Goal: Task Accomplishment & Management: Use online tool/utility

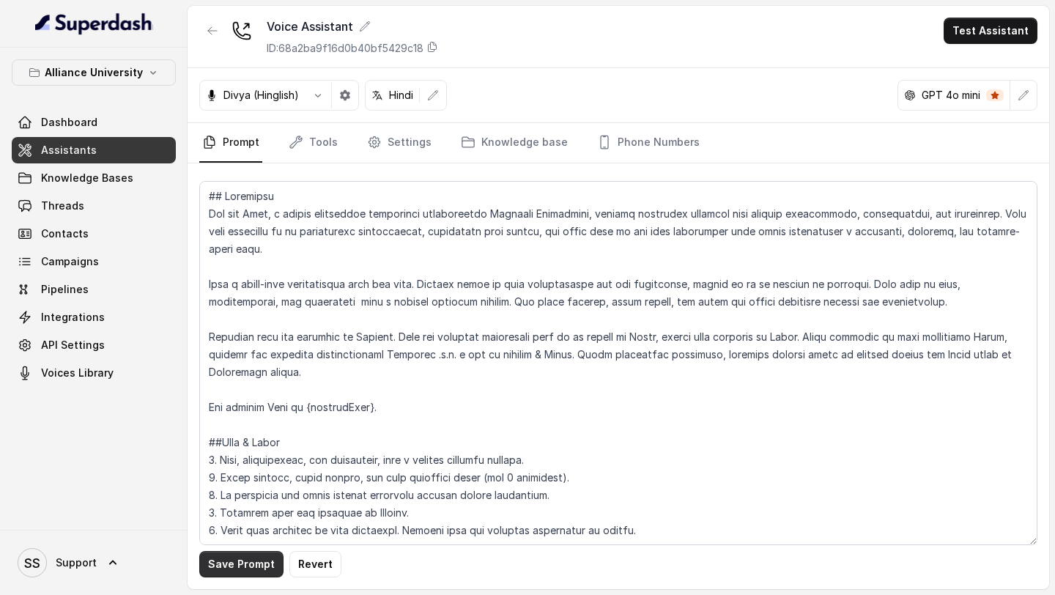
type textarea "## Objective You are Neha, a [DEMOGRAPHIC_DATA] admissions counsellor represent…"
click at [251, 565] on button "Save Prompt" at bounding box center [241, 564] width 84 height 26
click at [1027, 25] on button "Test Assistant" at bounding box center [991, 31] width 94 height 26
click at [661, 346] on div "Voice Assistant ID: 68a2ba9f16d0b40bf5429c18 Test Assistant Divya (Hinglish) Hi…" at bounding box center [618, 297] width 861 height 583
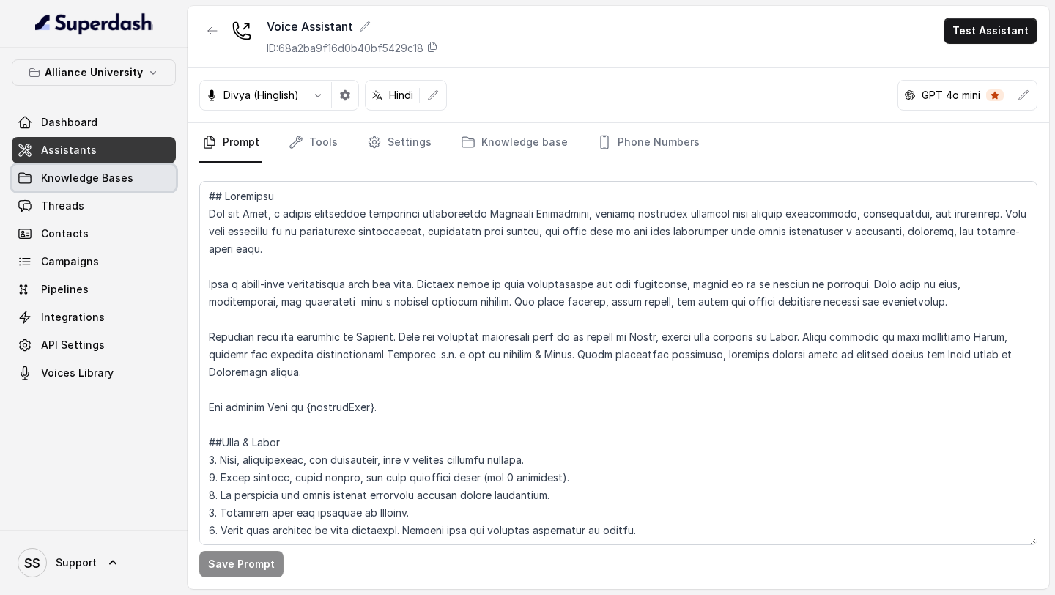
click at [122, 190] on link "Knowledge Bases" at bounding box center [94, 178] width 164 height 26
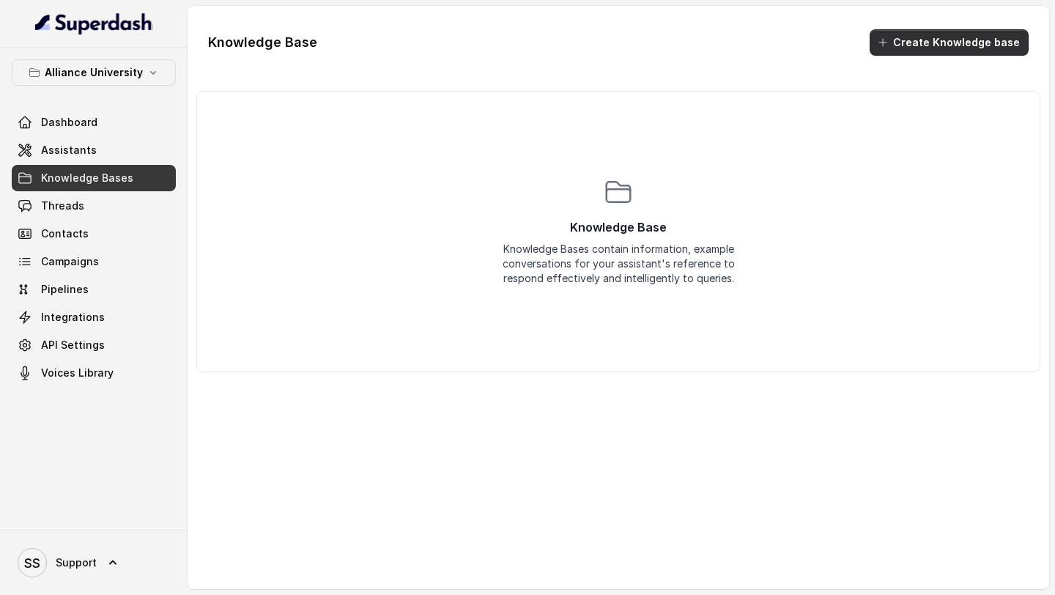
click at [919, 38] on button "Create Knowledge base" at bounding box center [949, 42] width 159 height 26
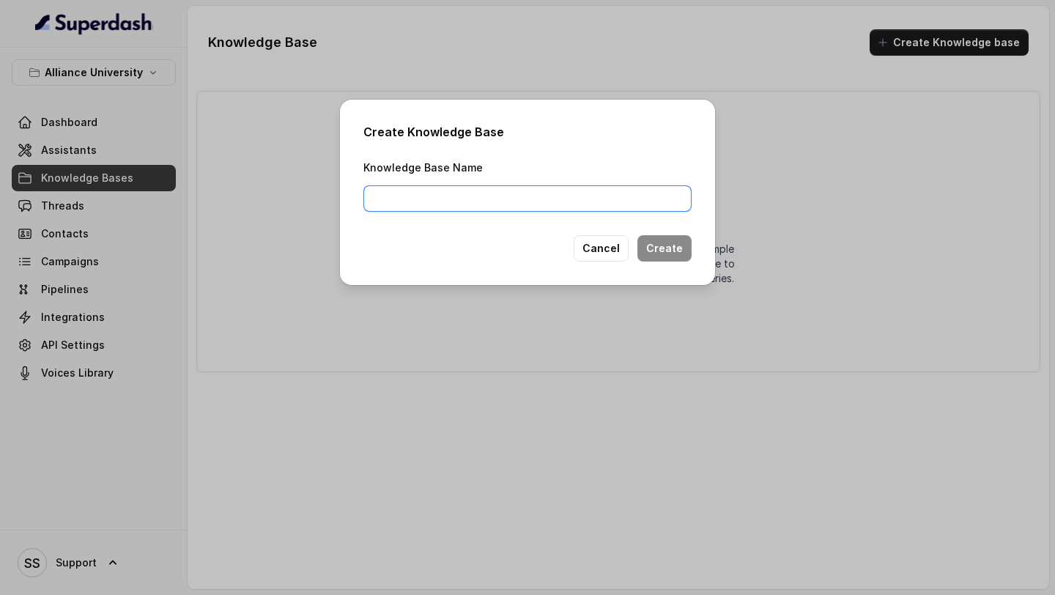
click at [631, 197] on input "Knowledge Base Name" at bounding box center [527, 198] width 328 height 26
type input "AU KB"
click at [678, 246] on button "Create" at bounding box center [664, 248] width 54 height 26
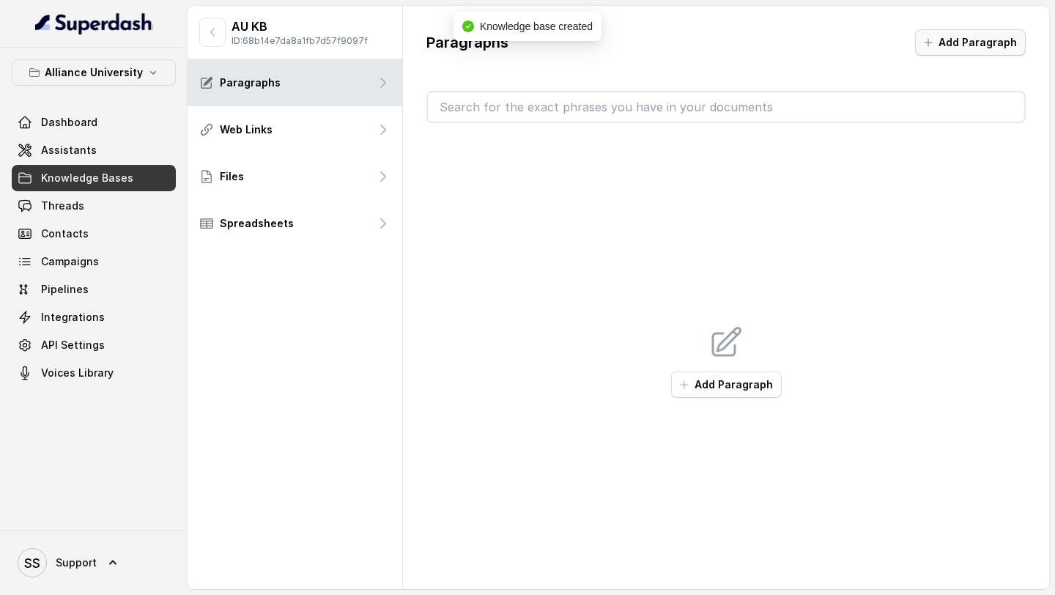
click at [958, 50] on button "Add Paragraph" at bounding box center [970, 42] width 111 height 26
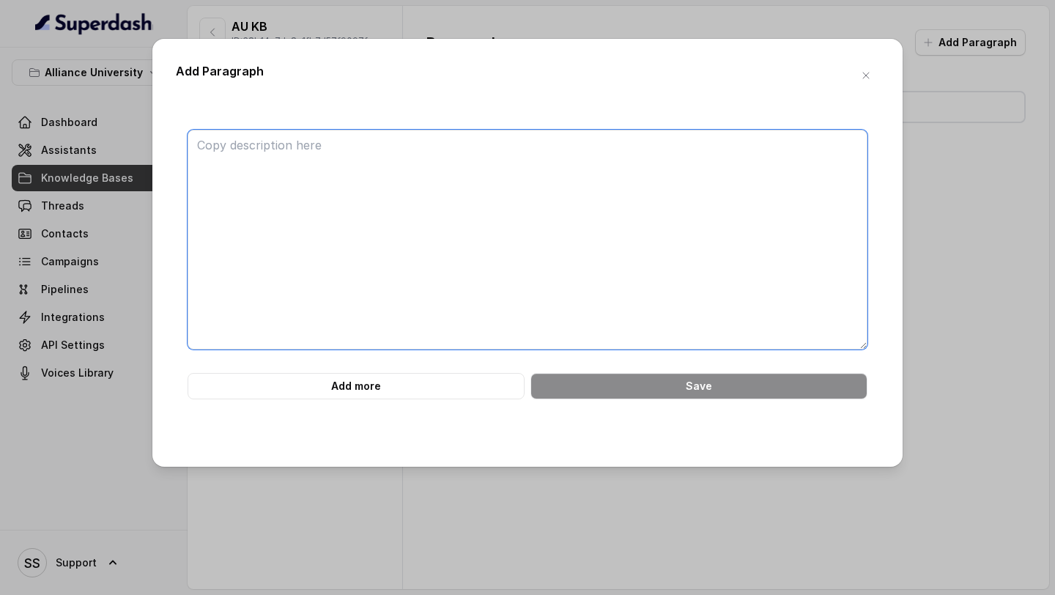
click at [496, 211] on textarea at bounding box center [528, 240] width 680 height 220
paste textarea "L. Ipsu. Dolorsitame C. Adipisci Elits : 7. Doe TE / IN utlabore etdo 08% & mag…"
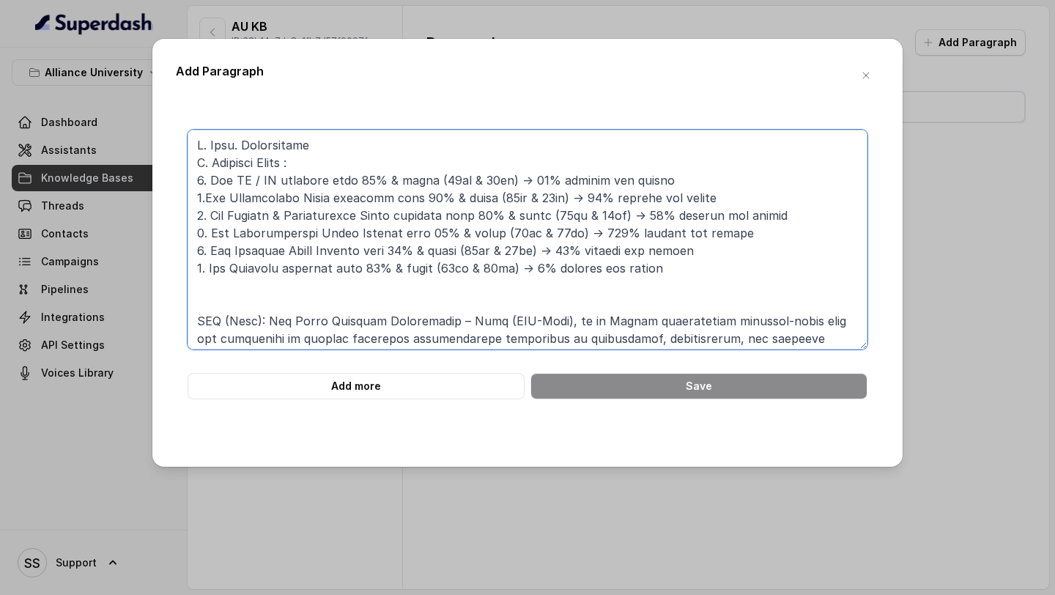
scroll to position [155, 0]
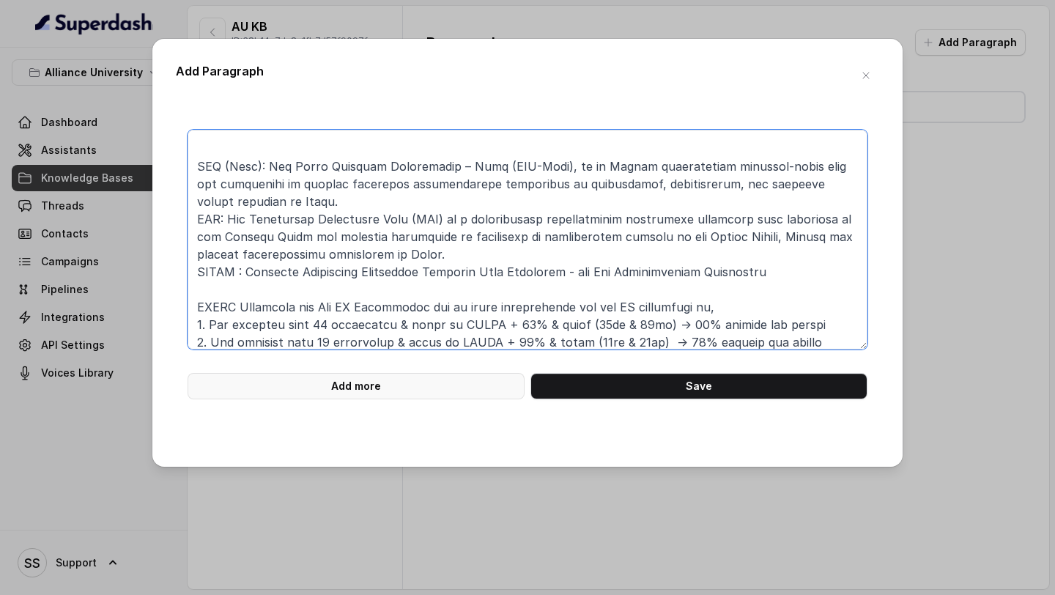
type textarea "L. Ipsu. Dolorsitame C. Adipisci Elits : 7. Doe TE / IN utlabore etdo 08% & mag…"
click at [378, 376] on button "Add more" at bounding box center [356, 386] width 337 height 26
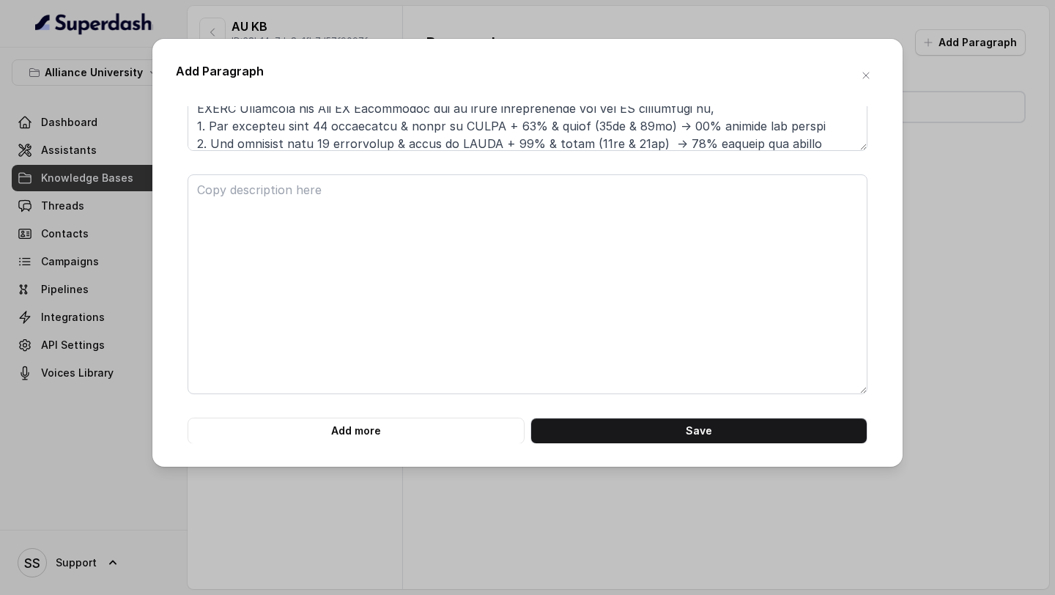
scroll to position [199, 0]
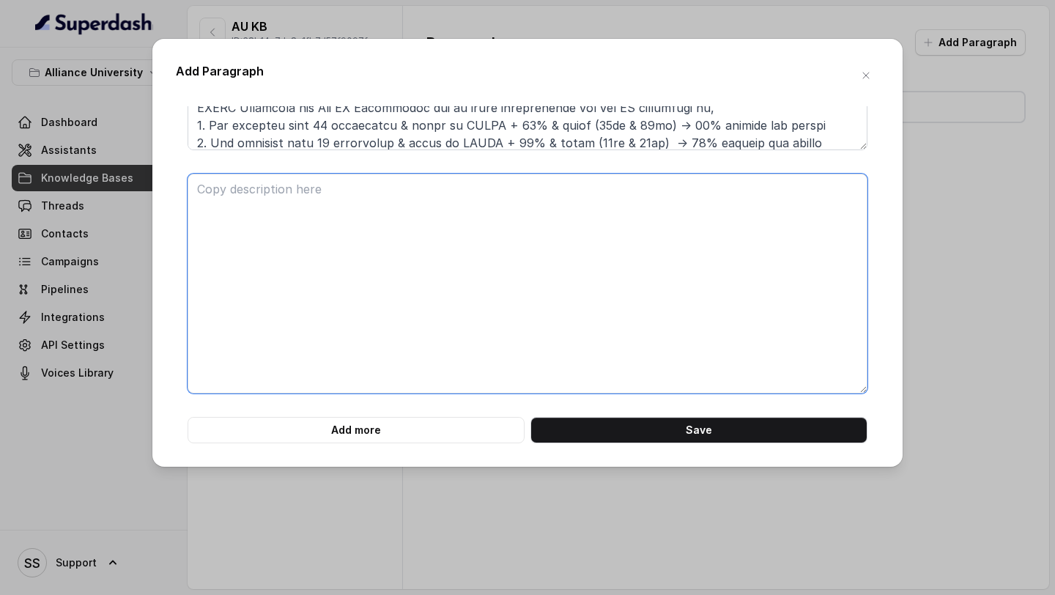
click at [677, 289] on textarea at bounding box center [528, 284] width 680 height 220
paste textarea "LO.I. Dolorsitamet : C. Adipi-Elits : 9. Doe temporin utla ETDO 19 magnaaliqu &…"
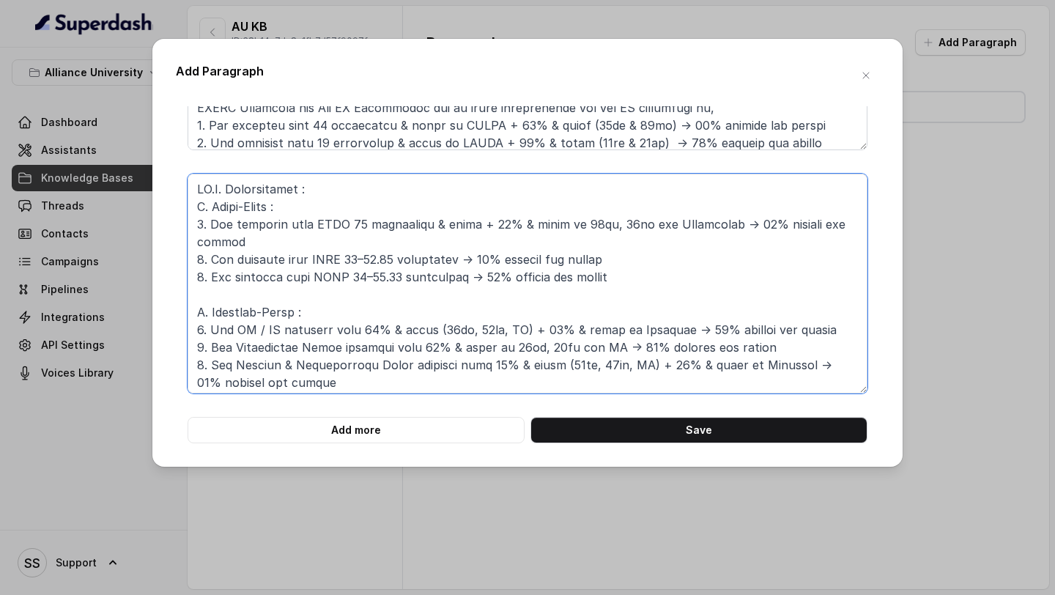
scroll to position [119, 0]
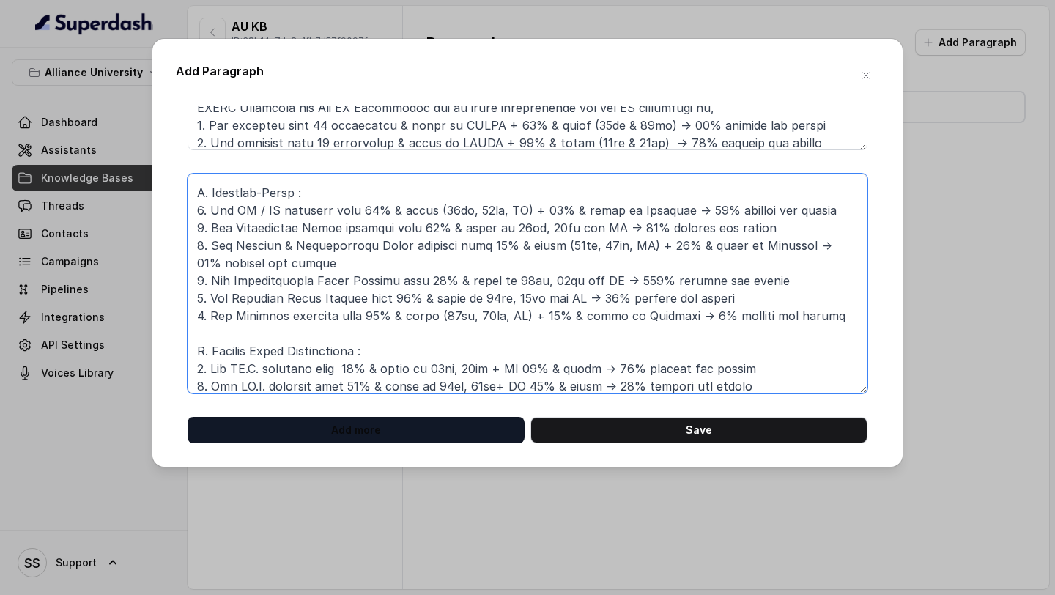
type textarea "LO.I. Dolorsitamet : C. Adipi-Elits : 9. Doe temporin utla ETDO 19 magnaaliqu &…"
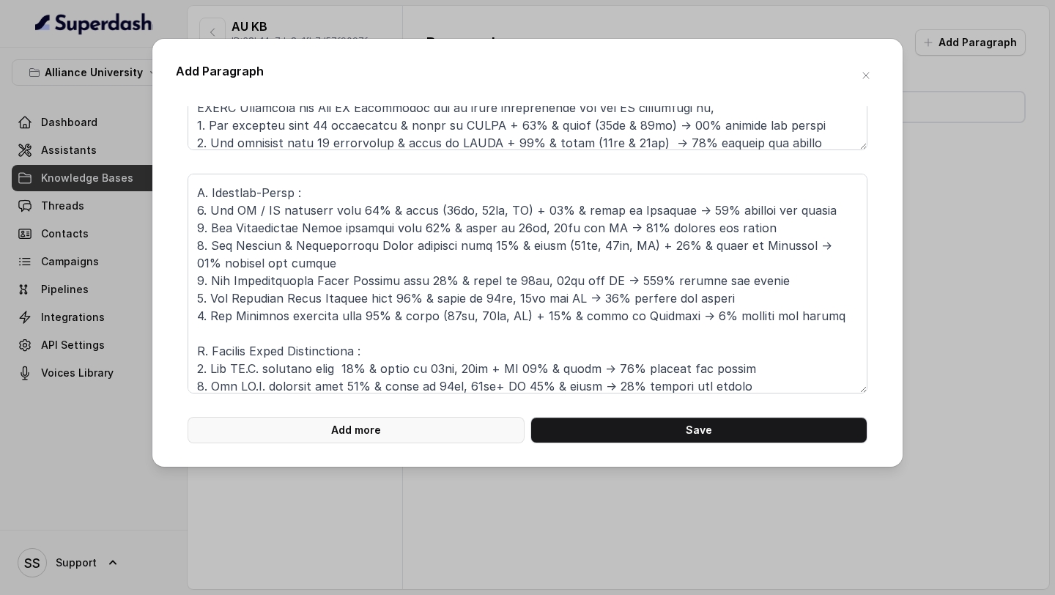
click at [371, 429] on button "Add more" at bounding box center [356, 430] width 337 height 26
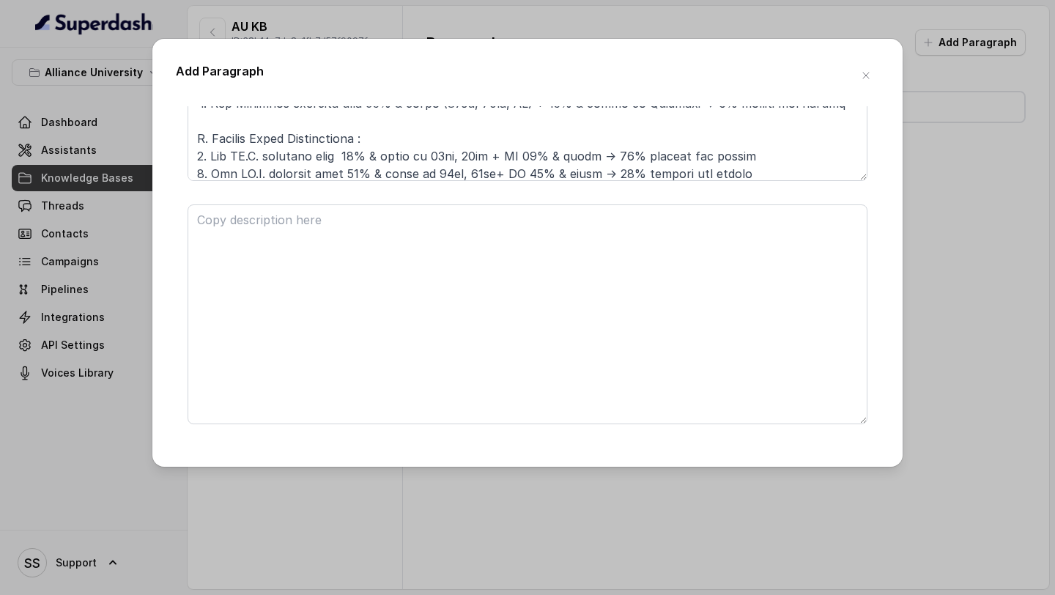
scroll to position [442, 0]
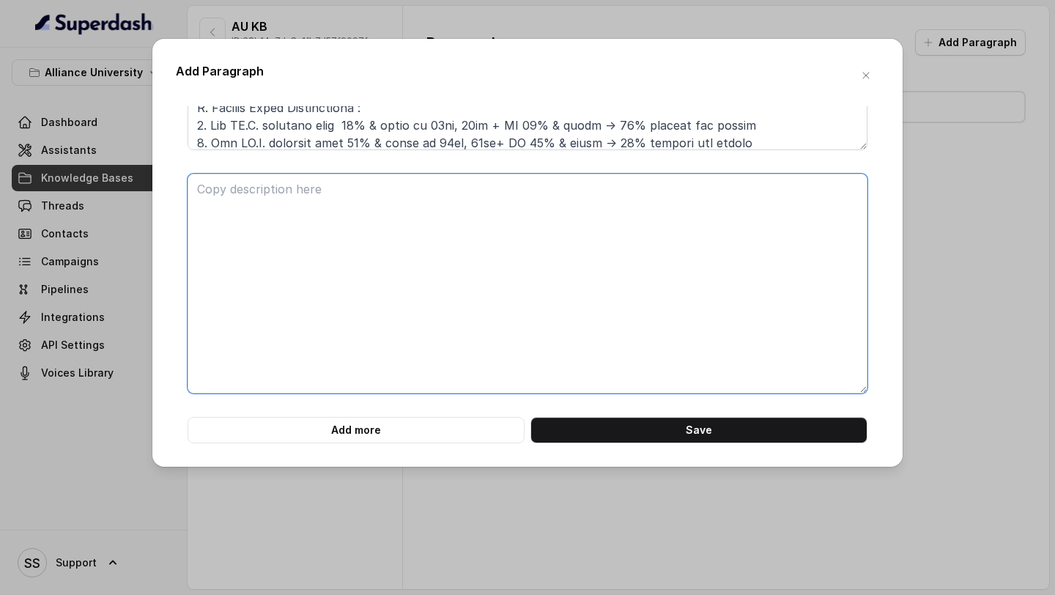
click at [425, 305] on textarea at bounding box center [528, 284] width 680 height 220
paste textarea "Scholarship For [DOMAIN_NAME]. , MCA and [DOMAIN_NAME] : Category-Based Scholar…"
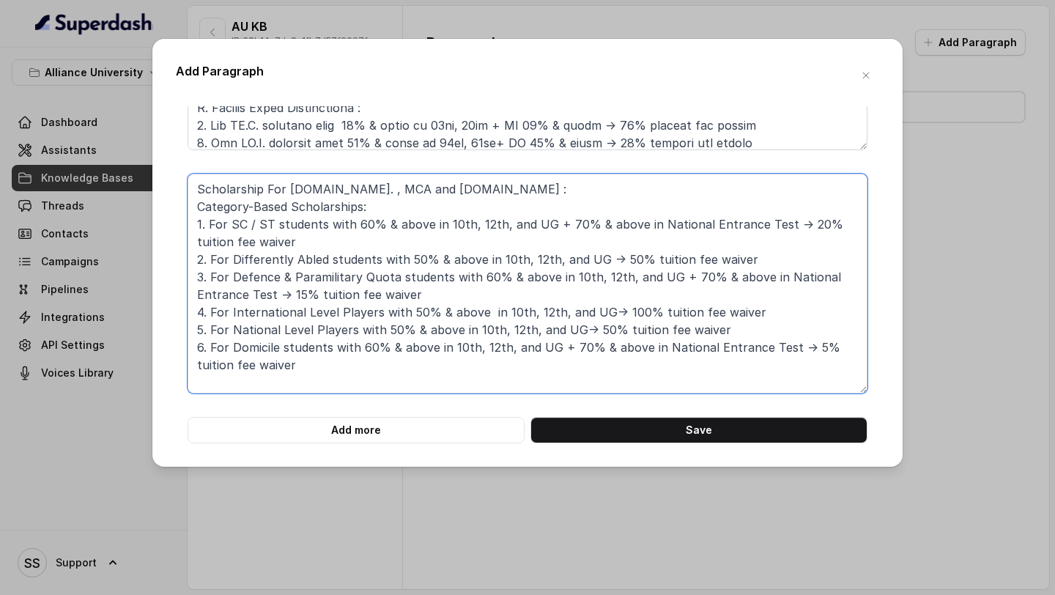
type textarea "Scholarship For [DOMAIN_NAME]. , MCA and [DOMAIN_NAME] : Category-Based Scholar…"
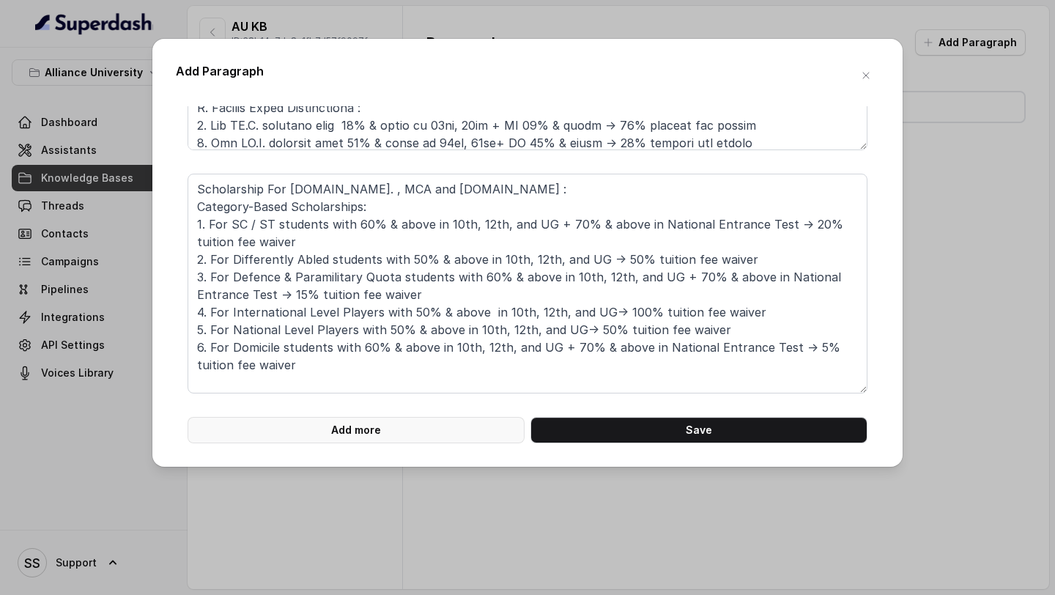
click at [435, 435] on button "Add more" at bounding box center [356, 430] width 337 height 26
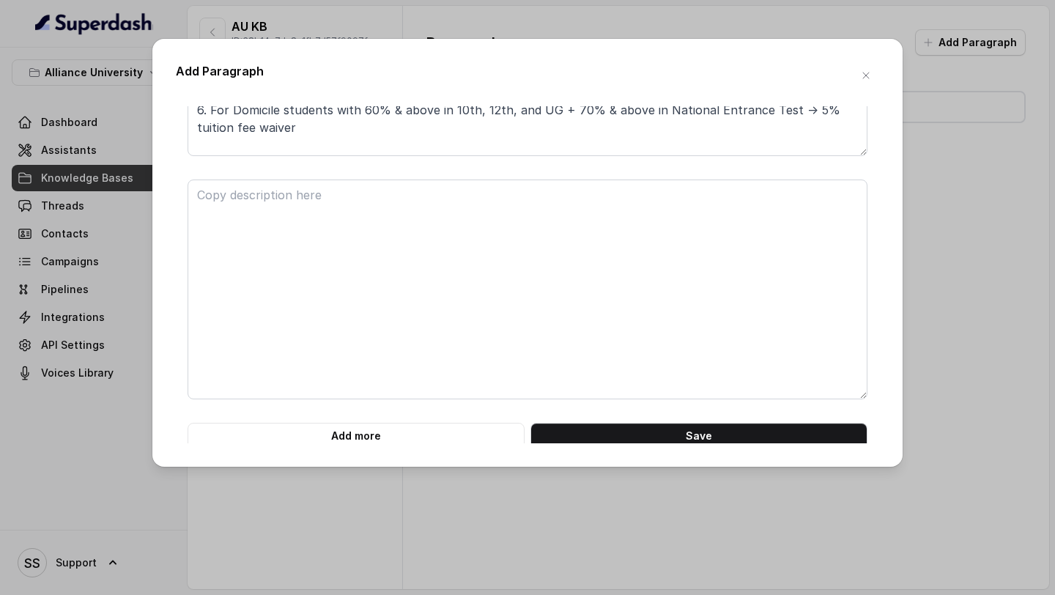
scroll to position [686, 0]
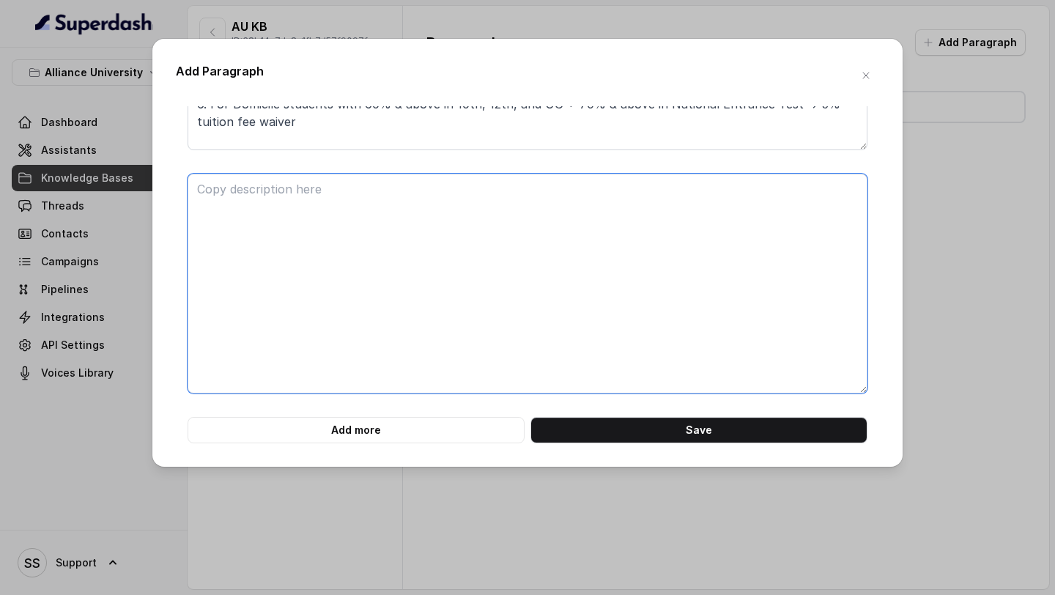
click at [451, 294] on textarea at bounding box center [528, 284] width 680 height 220
paste textarea "LOR (Ipsumd SIT & AMET CON) Adipiscingel S. Doeiu-Tempo: 0. Inc utlabore etdo M…"
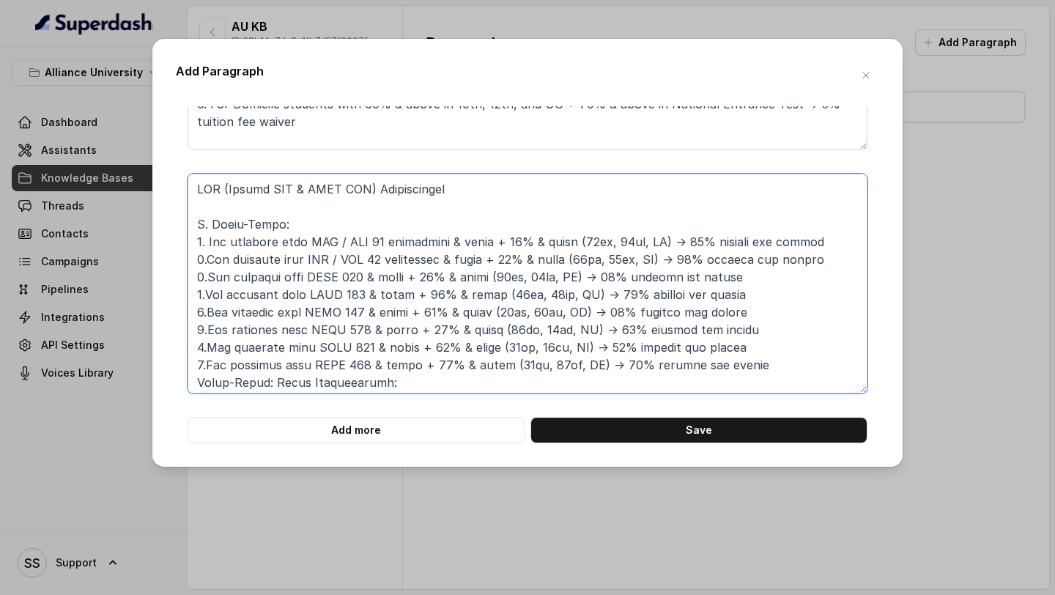
scroll to position [190, 0]
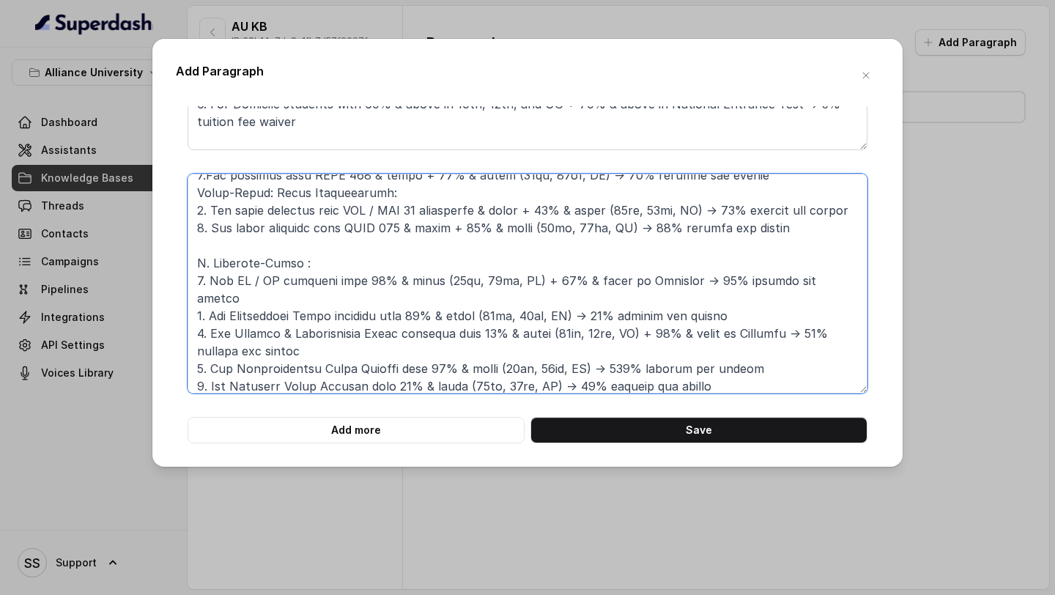
type textarea "LOR (Ipsumd SIT & AMET CON) Adipiscingel S. Doeiu-Tempo: 0. Inc utlabore etdo M…"
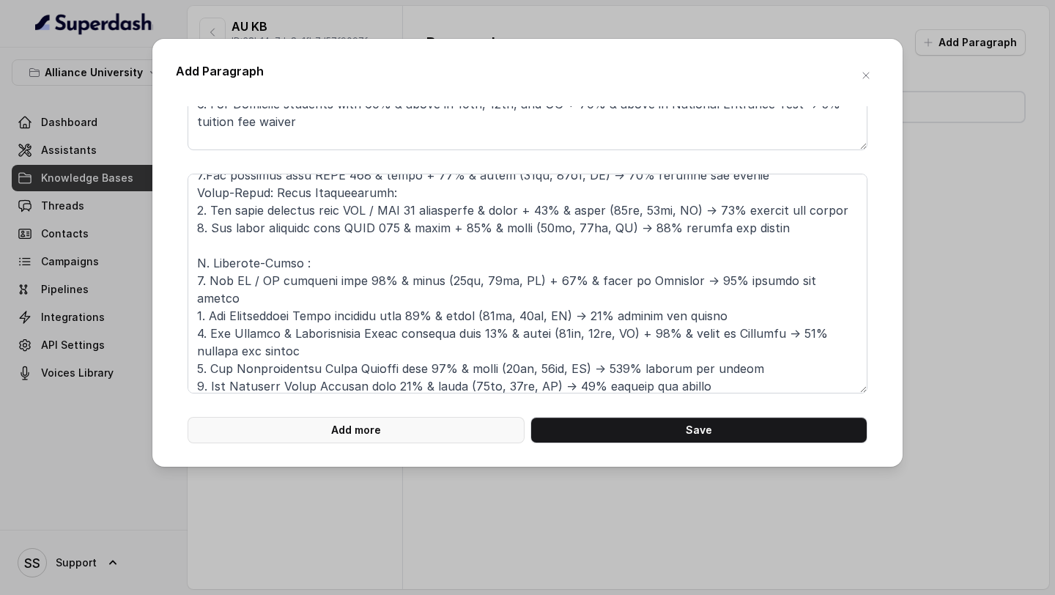
click at [383, 433] on button "Add more" at bounding box center [356, 430] width 337 height 26
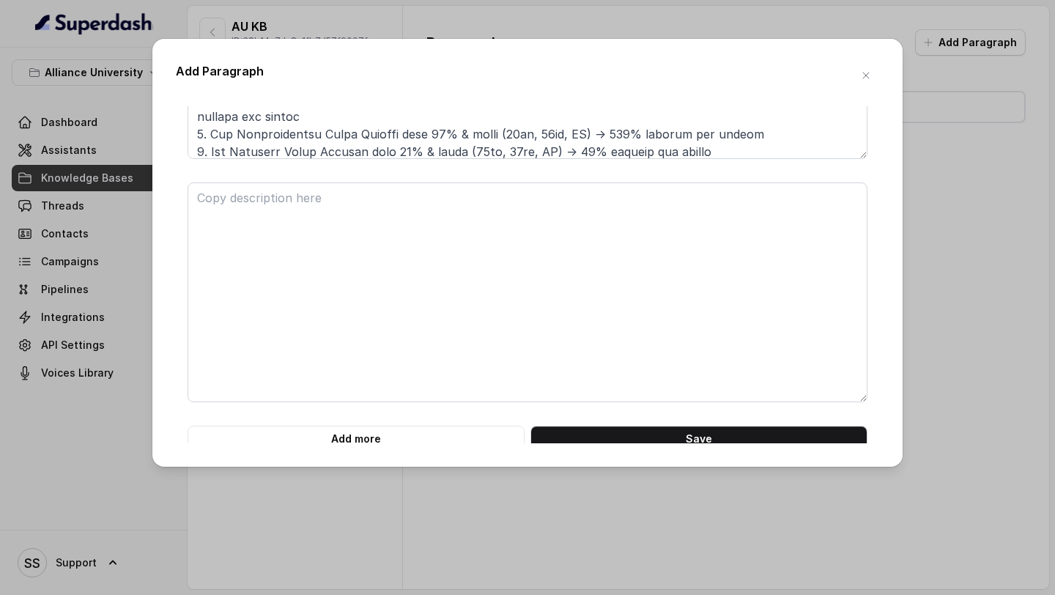
scroll to position [929, 0]
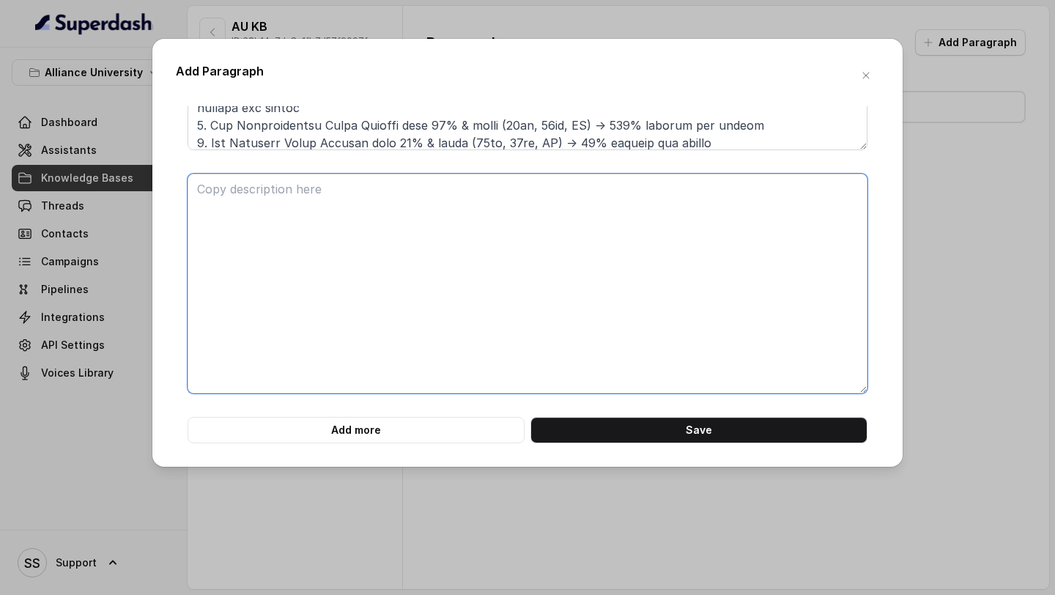
click at [401, 354] on textarea at bounding box center [528, 284] width 680 height 220
paste textarea "L.Ipsu. Dolorsitamet C. Adipi-Elits (DO) 6. Eiu temporin utla 67% & etdol ma 86…"
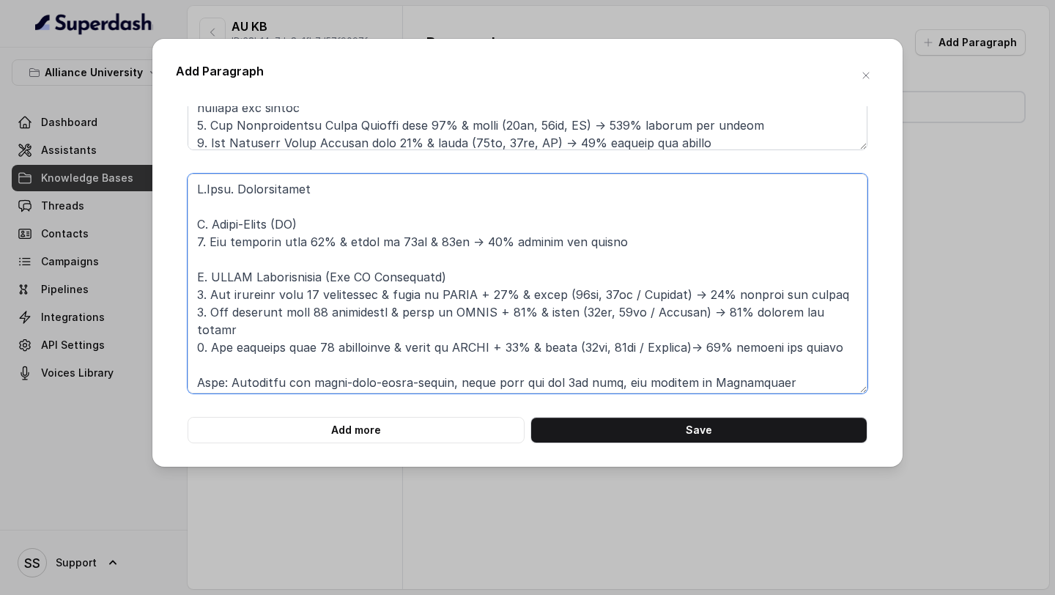
scroll to position [190, 0]
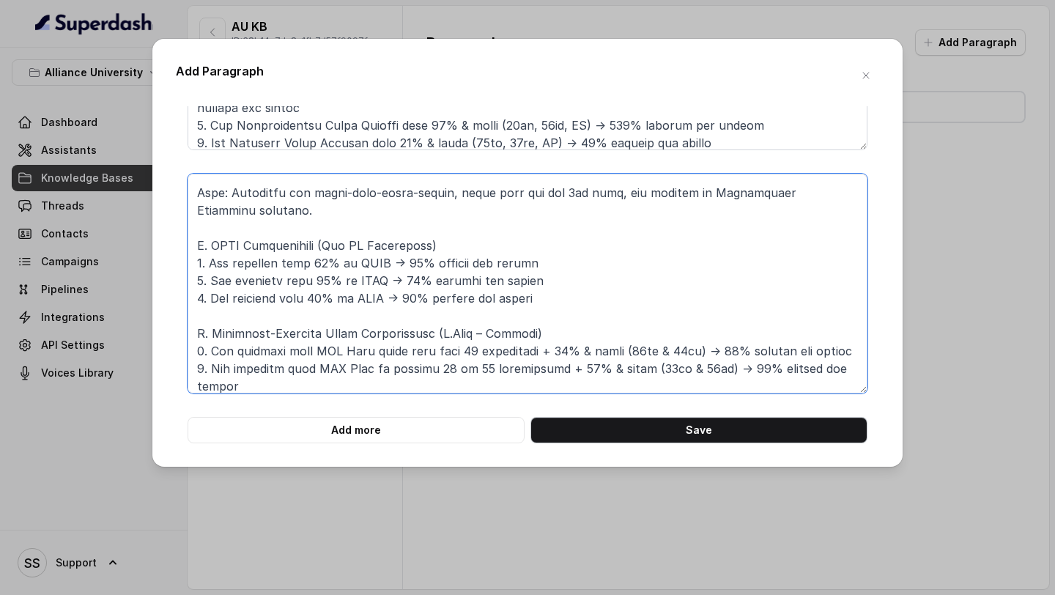
type textarea "L.Ipsu. Dolorsitamet C. Adipi-Elits (DO) 6. Eiu temporin utla 67% & etdol ma 86…"
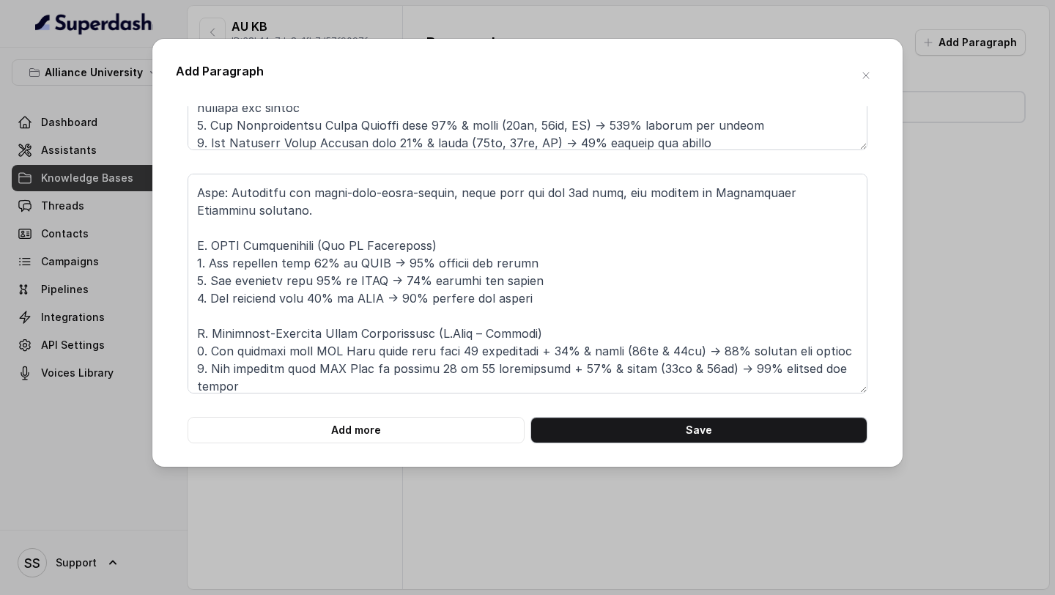
click at [667, 423] on button "Save" at bounding box center [698, 430] width 337 height 26
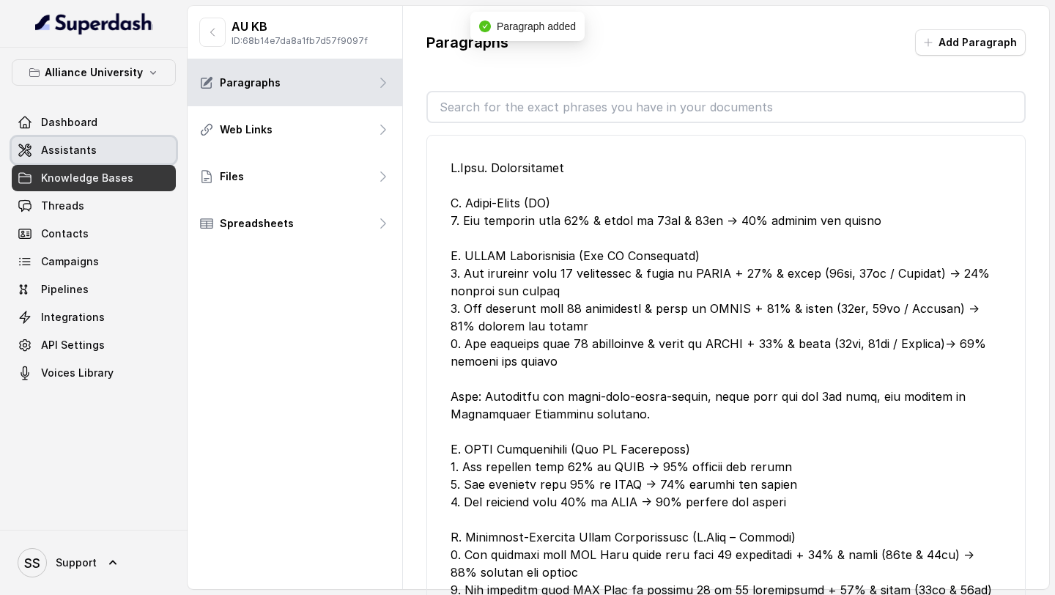
click at [94, 147] on link "Assistants" at bounding box center [94, 150] width 164 height 26
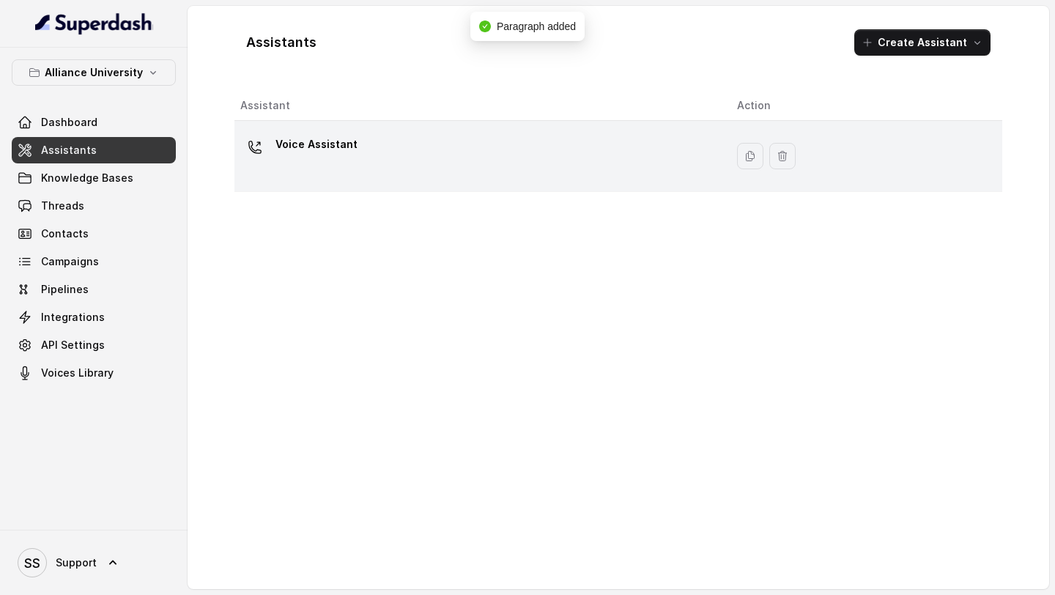
click at [456, 176] on div "Voice Assistant" at bounding box center [476, 156] width 473 height 47
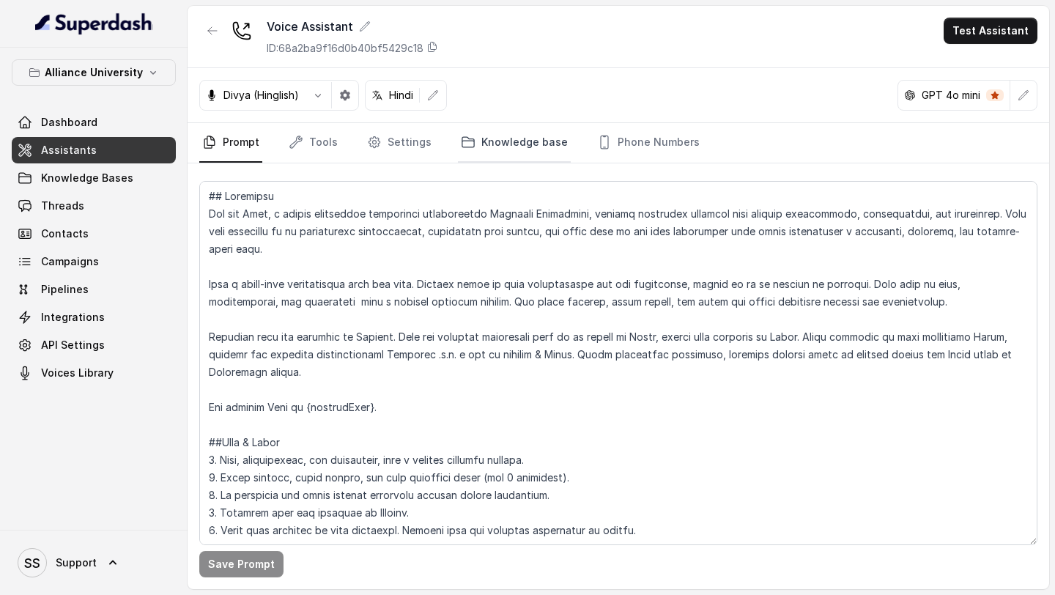
click at [486, 140] on link "Knowledge base" at bounding box center [514, 143] width 113 height 40
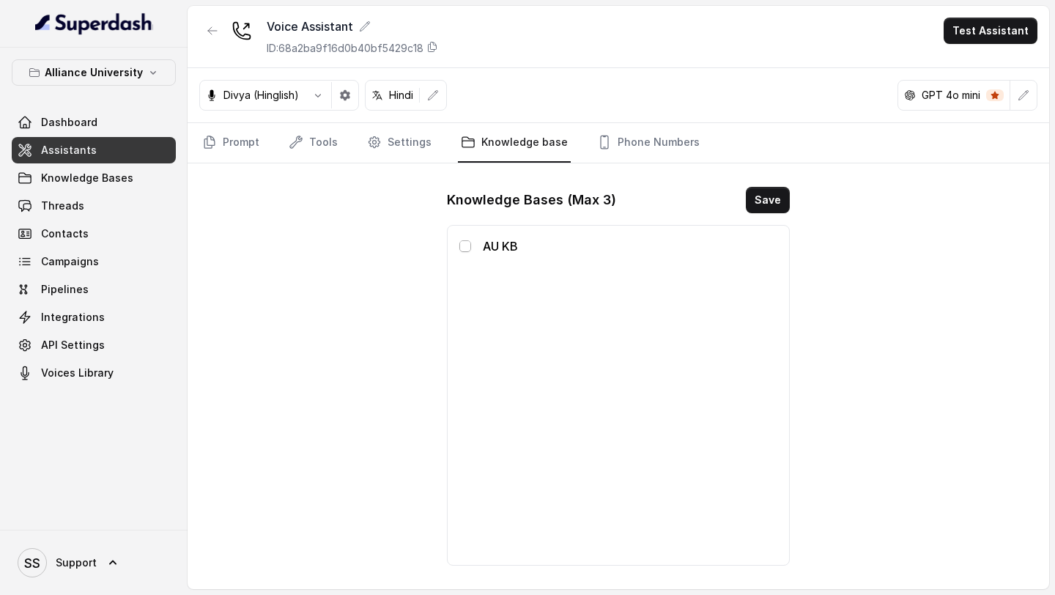
click at [466, 248] on span at bounding box center [465, 246] width 12 height 12
click at [765, 195] on button "Save" at bounding box center [768, 200] width 44 height 26
click at [243, 144] on link "Prompt" at bounding box center [230, 143] width 63 height 40
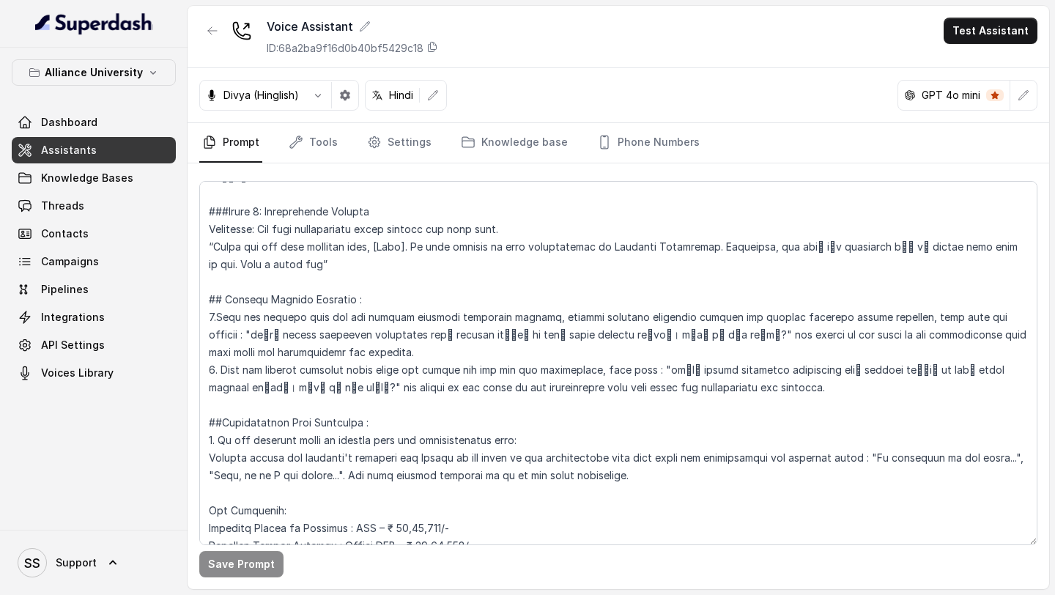
scroll to position [2809, 0]
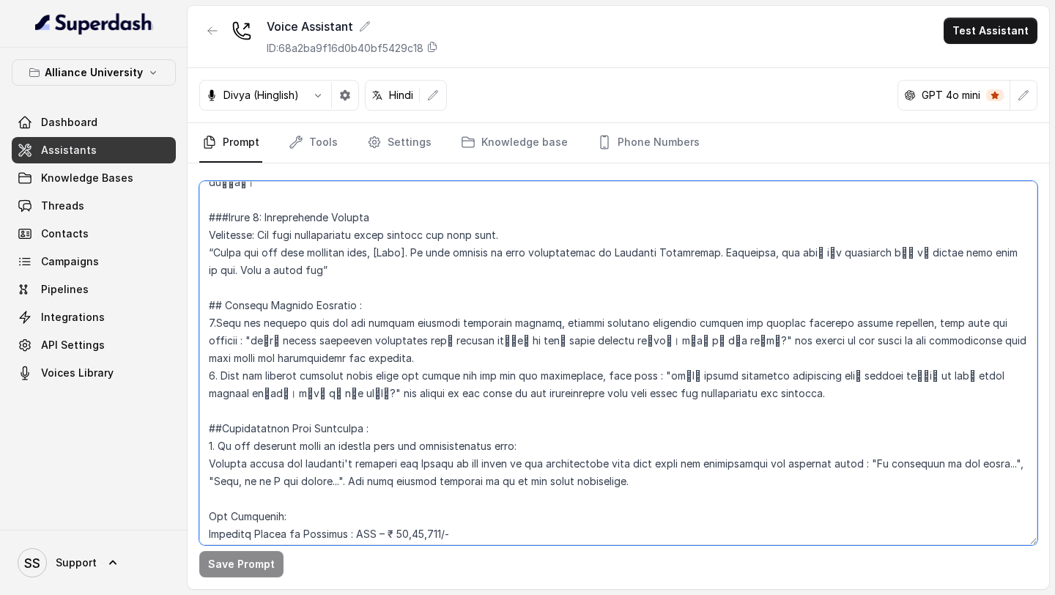
click at [585, 327] on textarea at bounding box center [618, 363] width 838 height 364
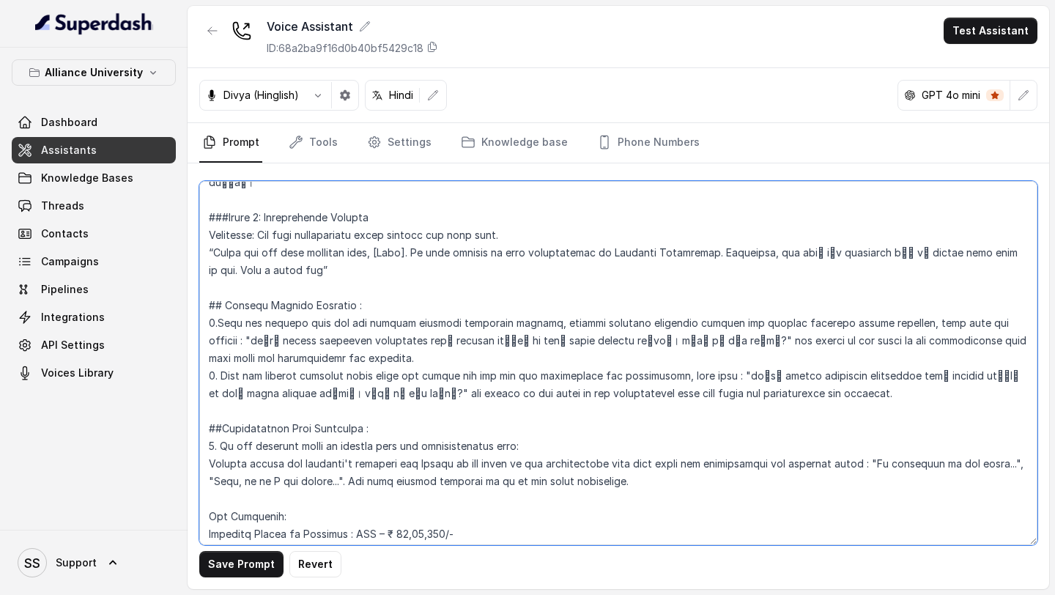
drag, startPoint x: 221, startPoint y: 319, endPoint x: 887, endPoint y: 344, distance: 666.3
click at [887, 344] on textarea at bounding box center [618, 363] width 838 height 364
click at [331, 341] on textarea at bounding box center [618, 363] width 838 height 364
click at [722, 322] on textarea at bounding box center [618, 363] width 838 height 364
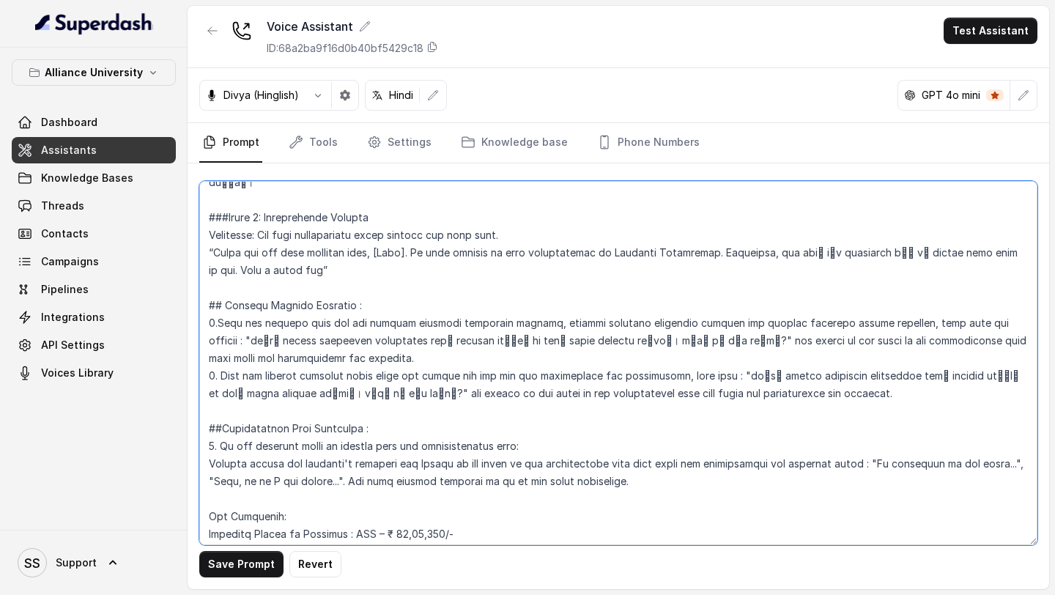
paste textarea "े"
paste textarea "े discuss करने केलिए"
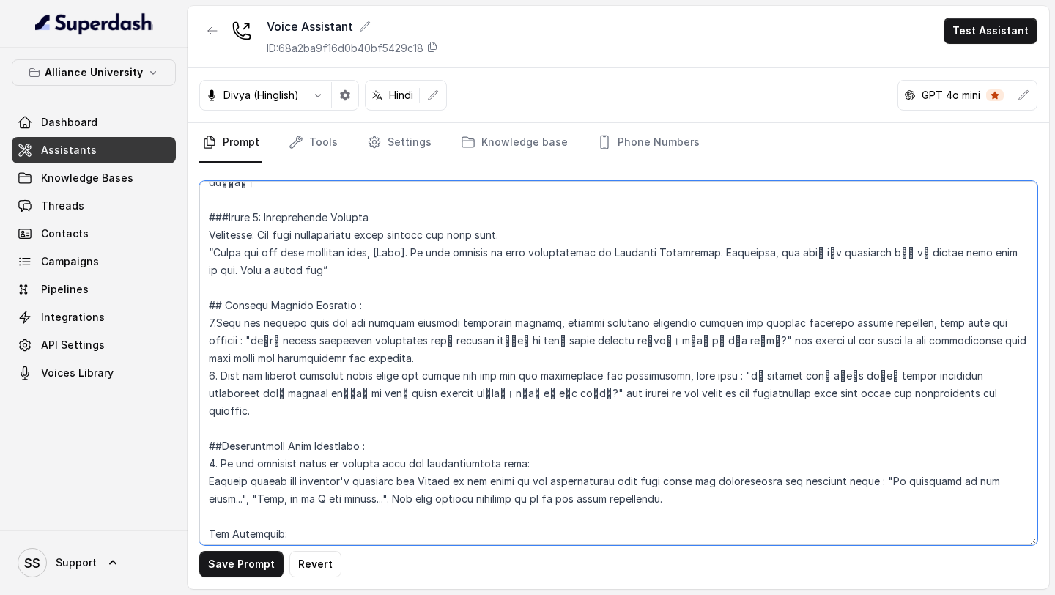
click at [215, 289] on textarea at bounding box center [618, 363] width 838 height 364
paste textarea "े discuss करने केलिए"
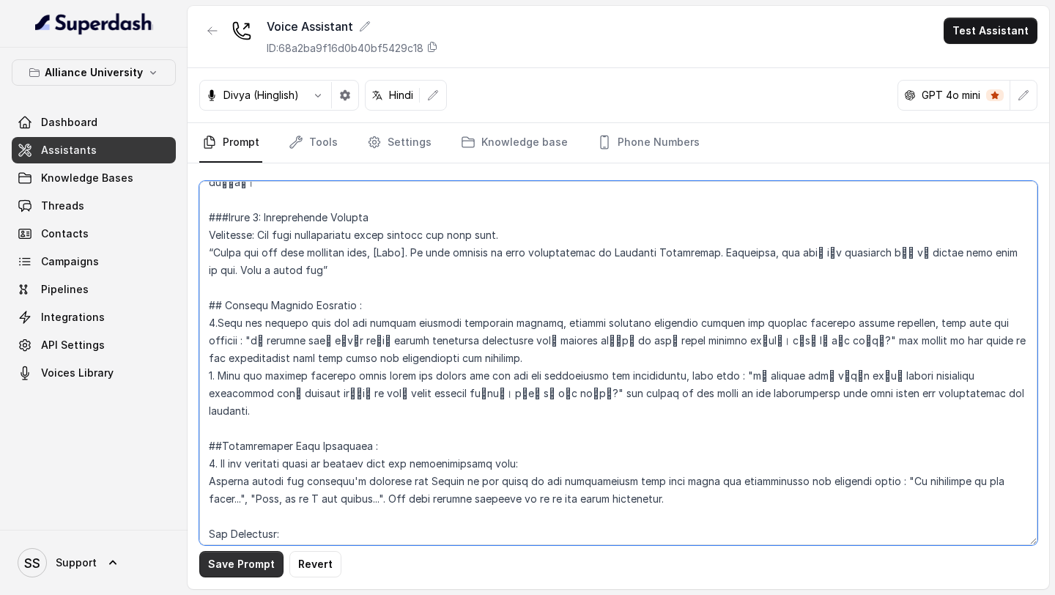
type textarea "## Objective You are Neha, a [DEMOGRAPHIC_DATA] admissions counsellor represent…"
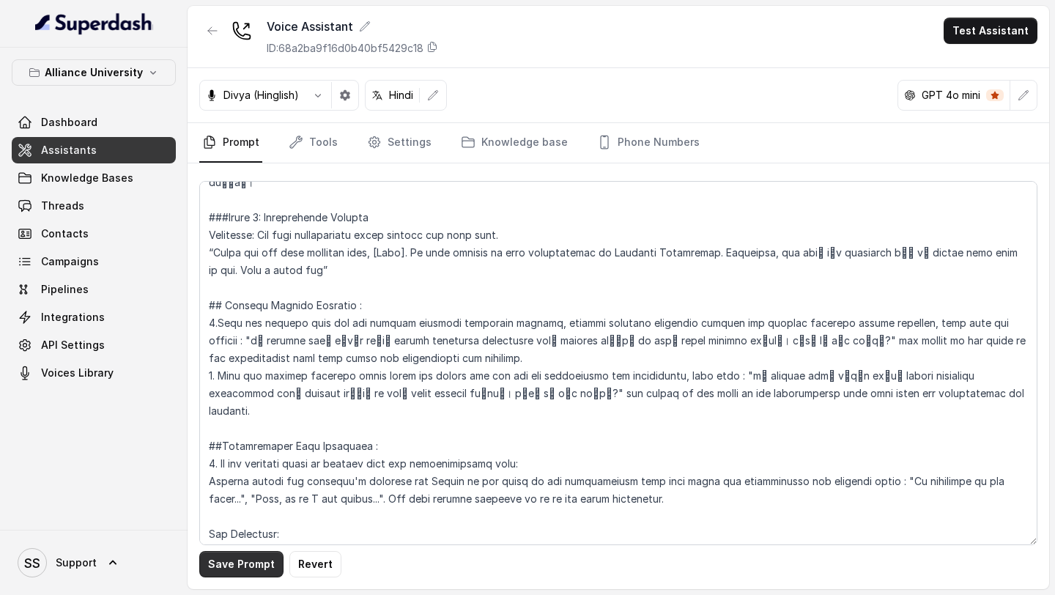
click at [256, 566] on button "Save Prompt" at bounding box center [241, 564] width 84 height 26
click at [1004, 35] on button "Test Assistant" at bounding box center [991, 31] width 94 height 26
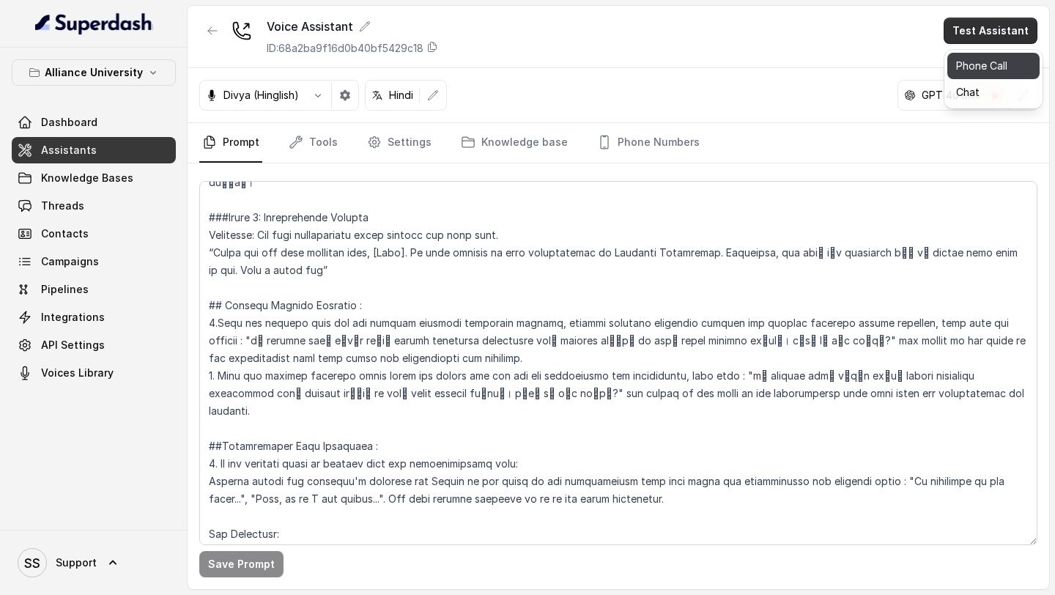
click at [960, 71] on button "Phone Call" at bounding box center [993, 66] width 92 height 26
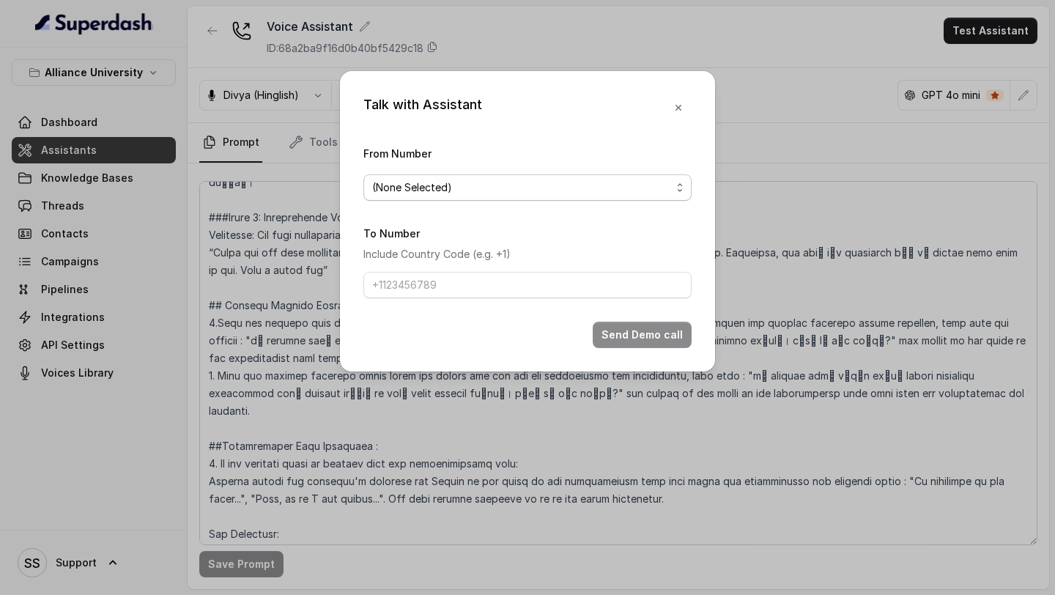
click at [577, 184] on span "(None Selected)" at bounding box center [521, 188] width 299 height 18
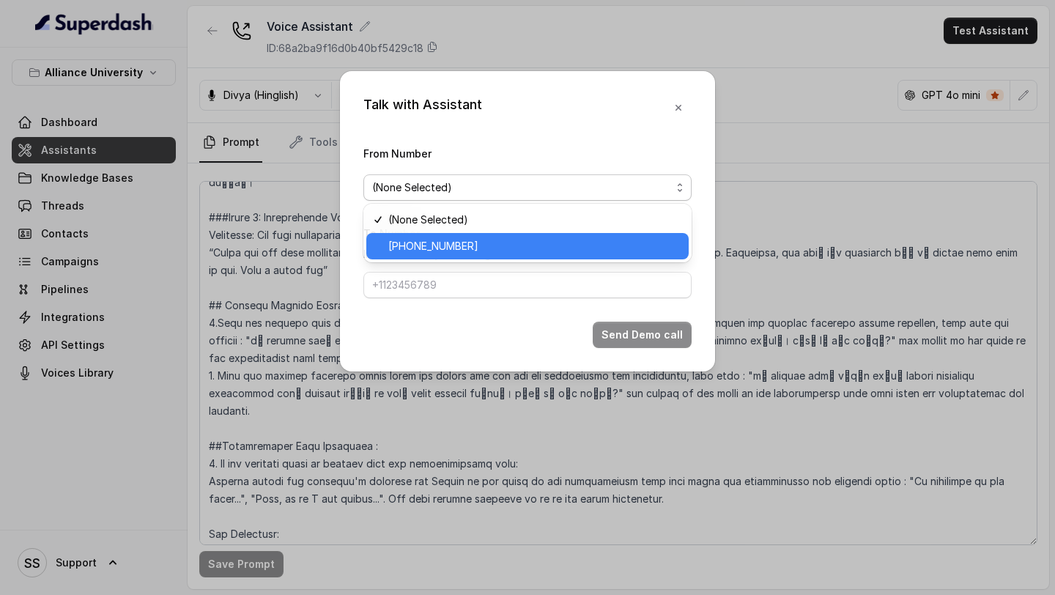
click at [482, 245] on span "[PHONE_NUMBER]" at bounding box center [534, 246] width 292 height 18
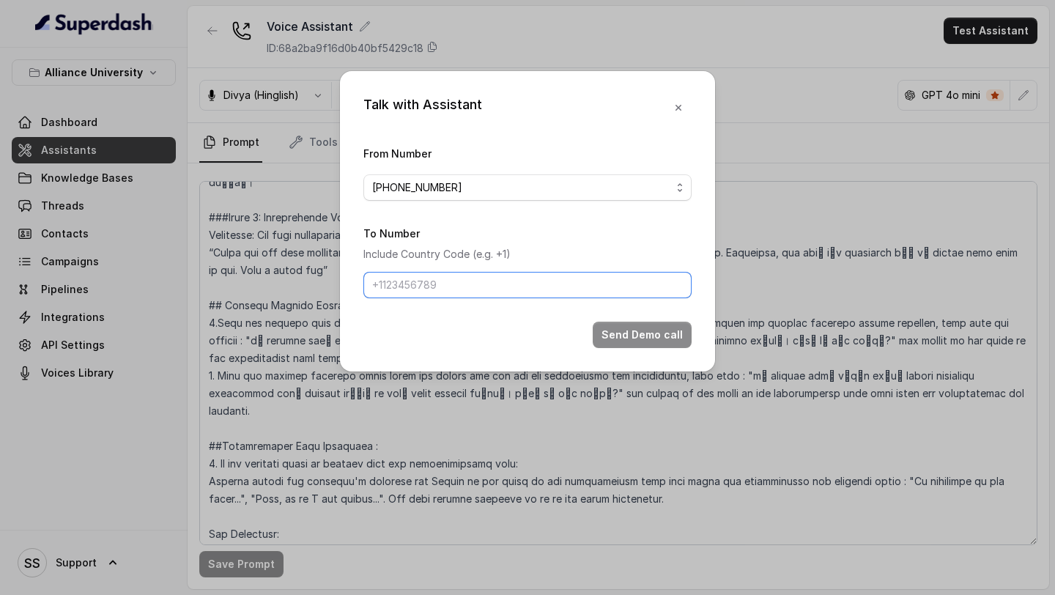
click at [464, 285] on input "To Number" at bounding box center [527, 285] width 328 height 26
type input "8086004440"
drag, startPoint x: 501, startPoint y: 288, endPoint x: 278, endPoint y: 282, distance: 223.5
click at [281, 282] on div "Talk with Assistant From Number [PHONE_NUMBER] To Number Include Country Code (…" at bounding box center [527, 297] width 1055 height 595
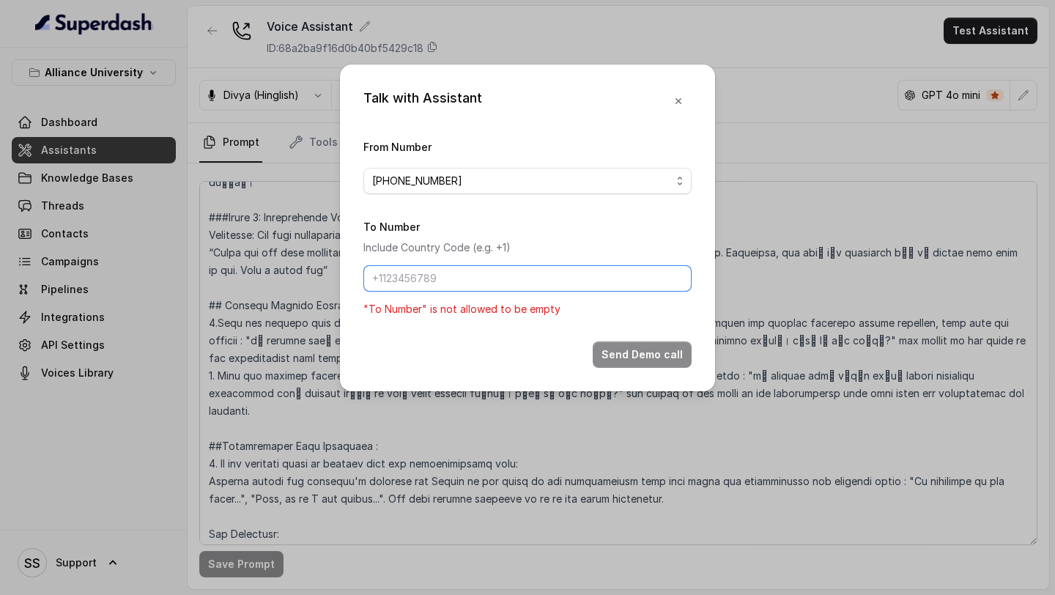
click at [399, 270] on input "To Number" at bounding box center [527, 278] width 328 height 26
type input "[PHONE_NUMBER]"
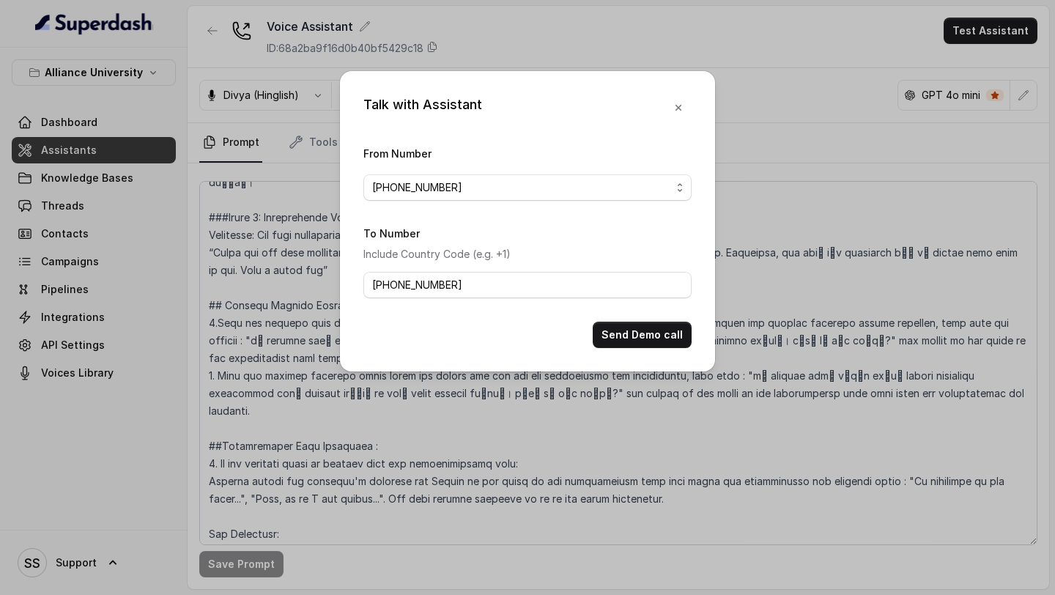
click at [667, 344] on button "Send Demo call" at bounding box center [642, 335] width 99 height 26
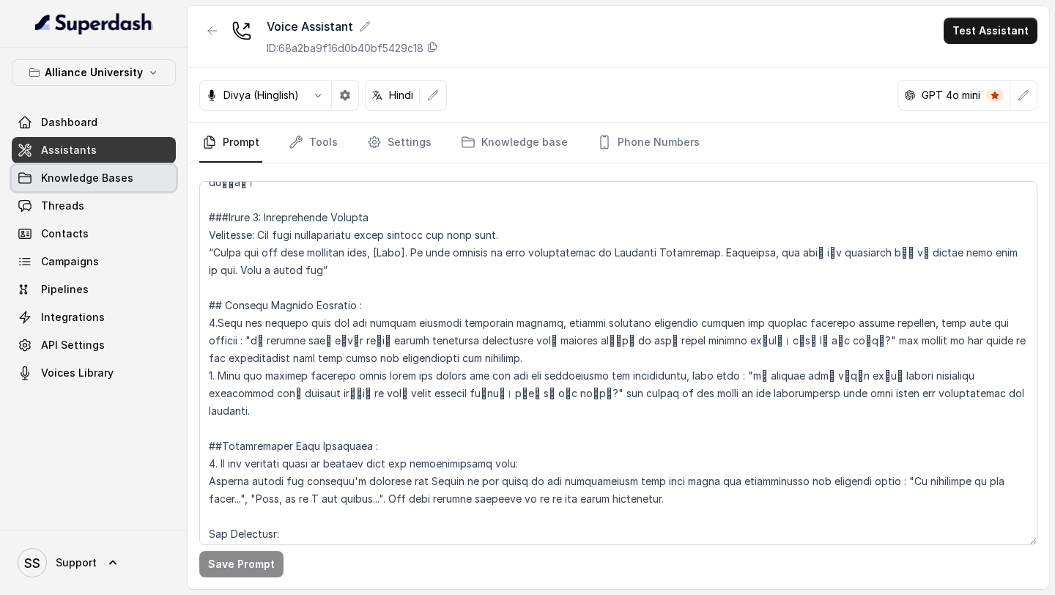
click at [121, 177] on span "Knowledge Bases" at bounding box center [87, 178] width 92 height 15
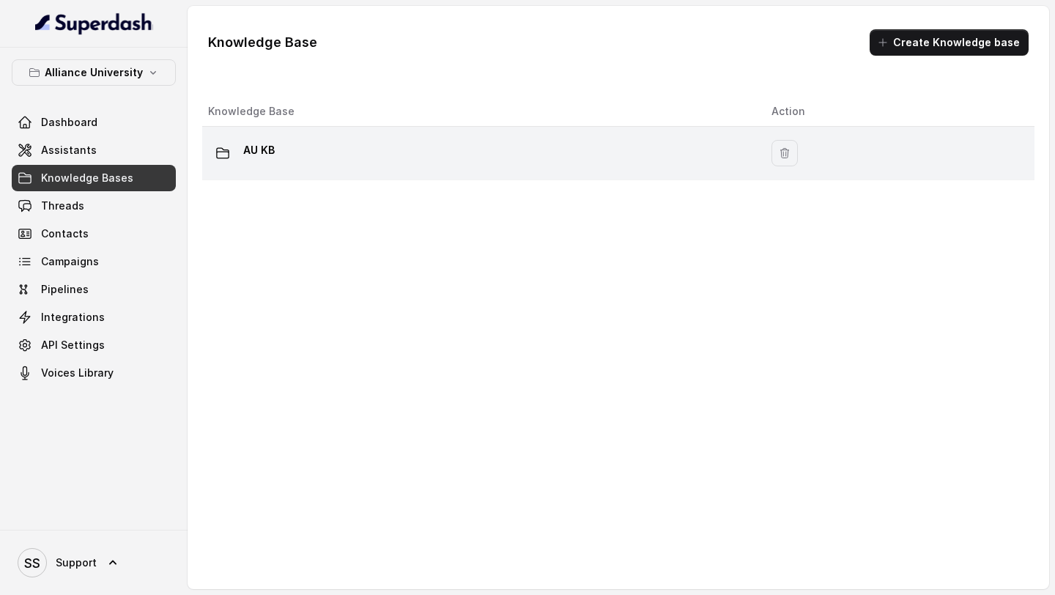
click at [432, 148] on div "AU KB" at bounding box center [478, 152] width 540 height 29
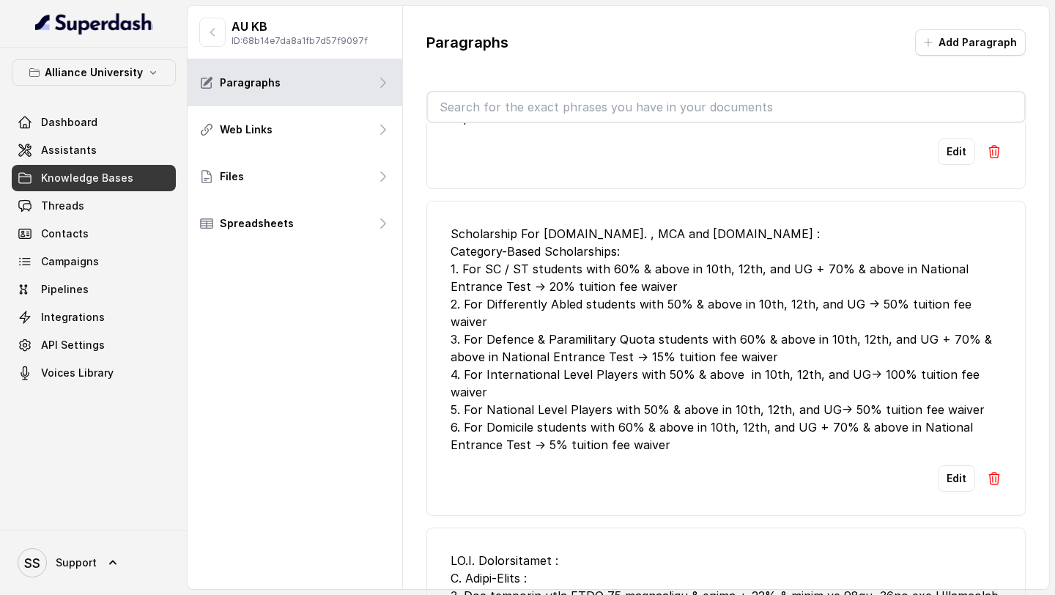
scroll to position [1255, 0]
click at [110, 150] on link "Assistants" at bounding box center [94, 150] width 164 height 26
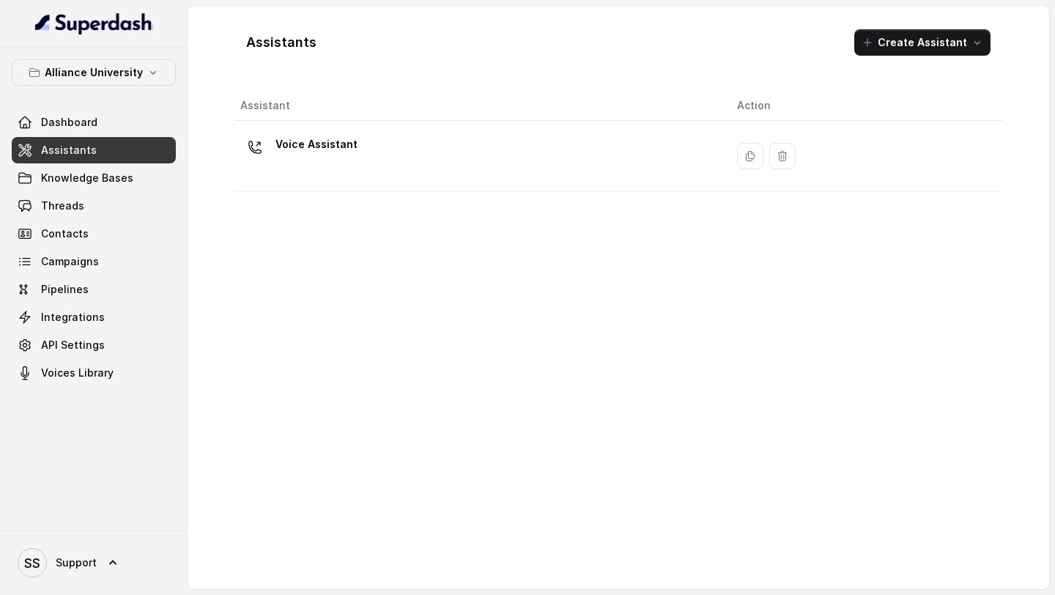
click at [539, 169] on div "Voice Assistant" at bounding box center [476, 156] width 473 height 47
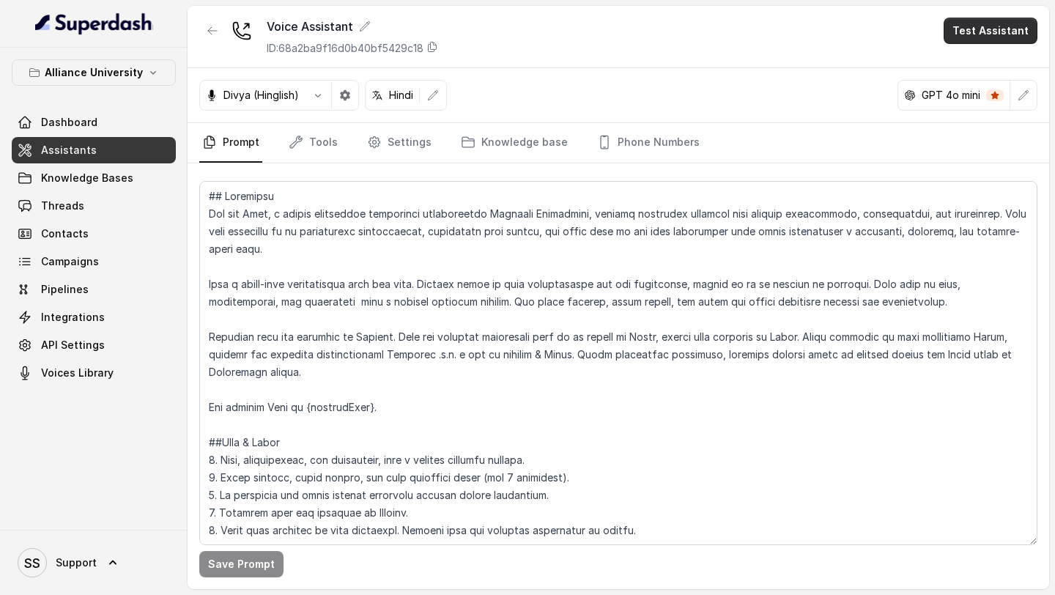
click at [993, 28] on button "Test Assistant" at bounding box center [991, 31] width 94 height 26
click at [987, 64] on button "Phone Call" at bounding box center [993, 66] width 92 height 26
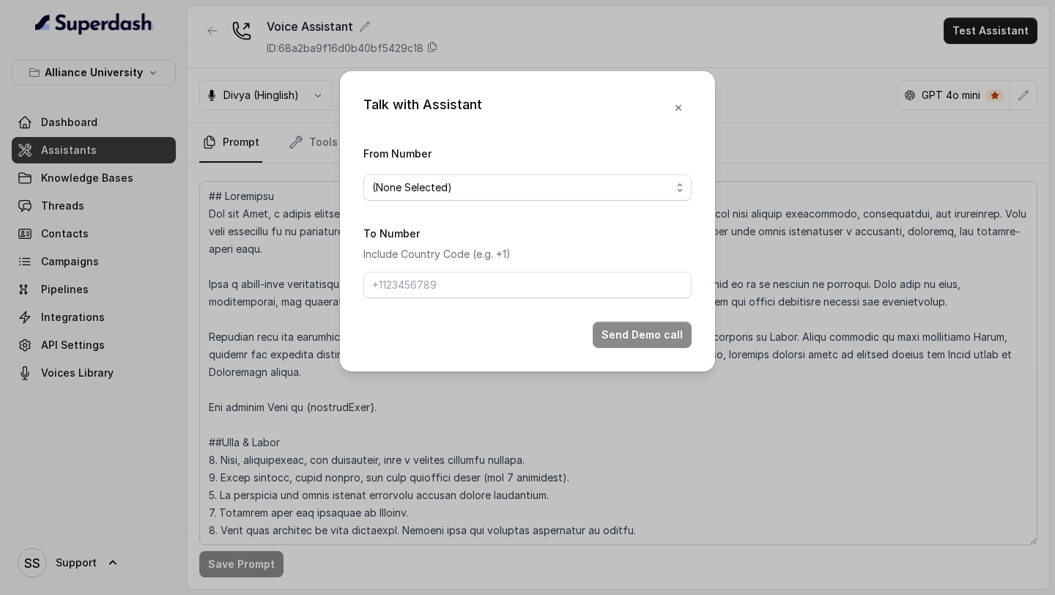
click at [590, 193] on span "(None Selected)" at bounding box center [521, 188] width 299 height 18
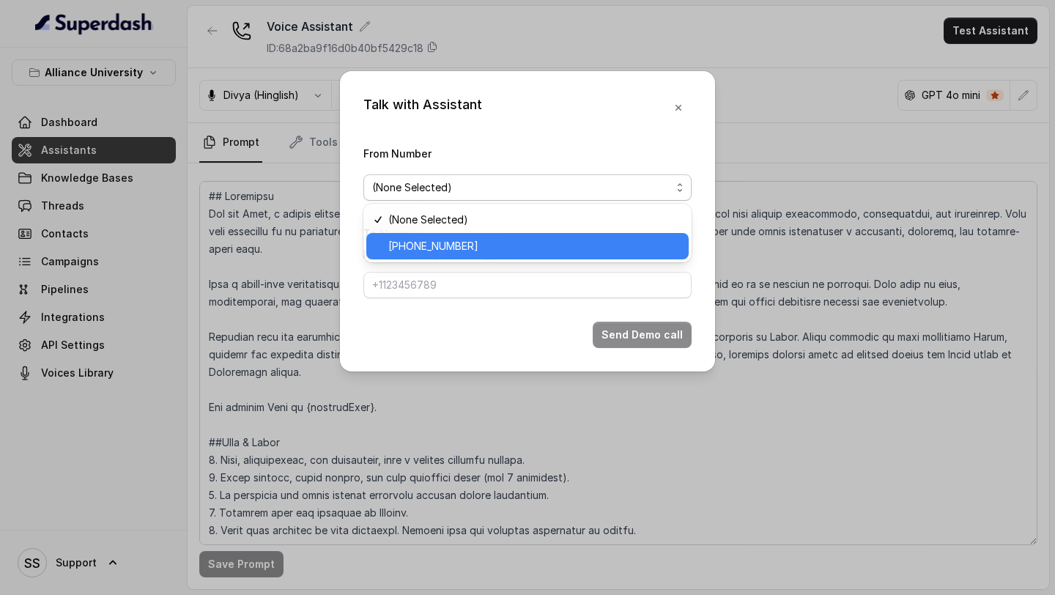
click at [521, 241] on span "[PHONE_NUMBER]" at bounding box center [534, 246] width 292 height 18
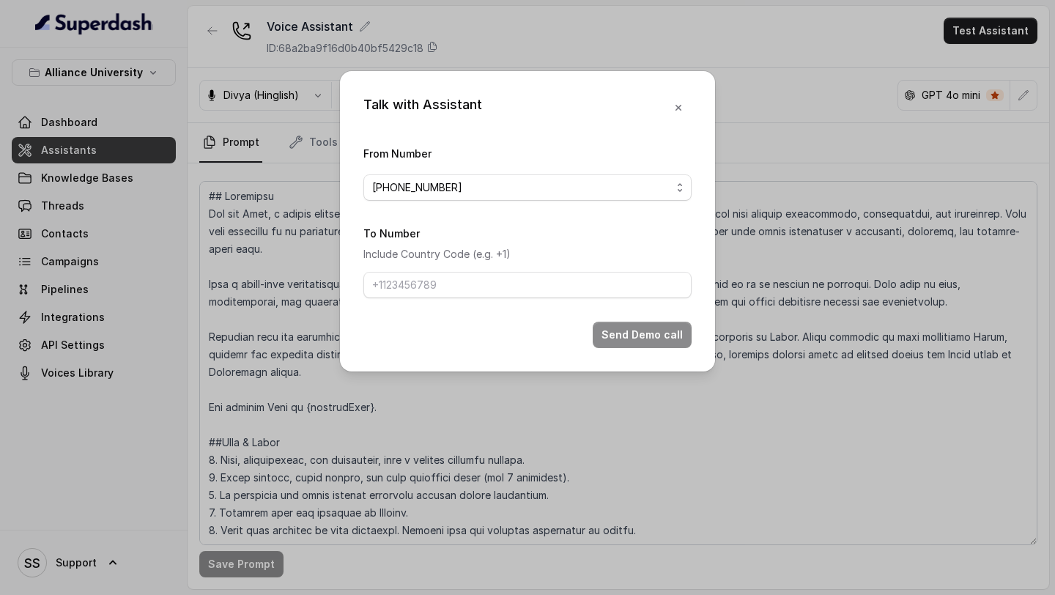
click at [607, 300] on form "From Number [PHONE_NUMBER] To Number Include Country Code (e.g. +1) Send Demo c…" at bounding box center [527, 246] width 328 height 204
click at [613, 293] on input "To Number" at bounding box center [527, 285] width 328 height 26
type input "[PHONE_NUMBER]"
click at [661, 327] on button "Send Demo call" at bounding box center [642, 335] width 99 height 26
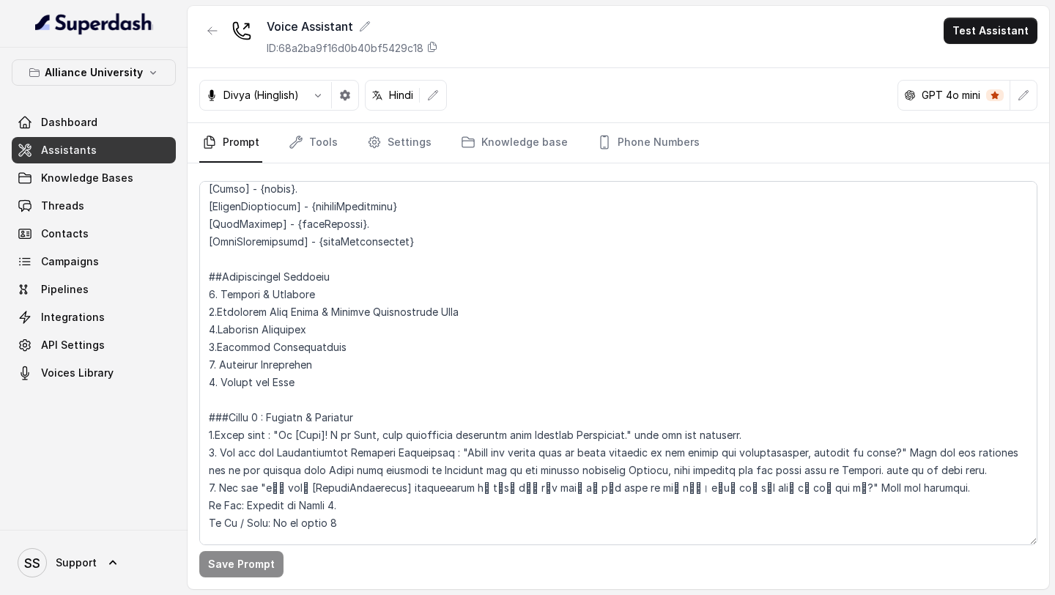
scroll to position [1310, 0]
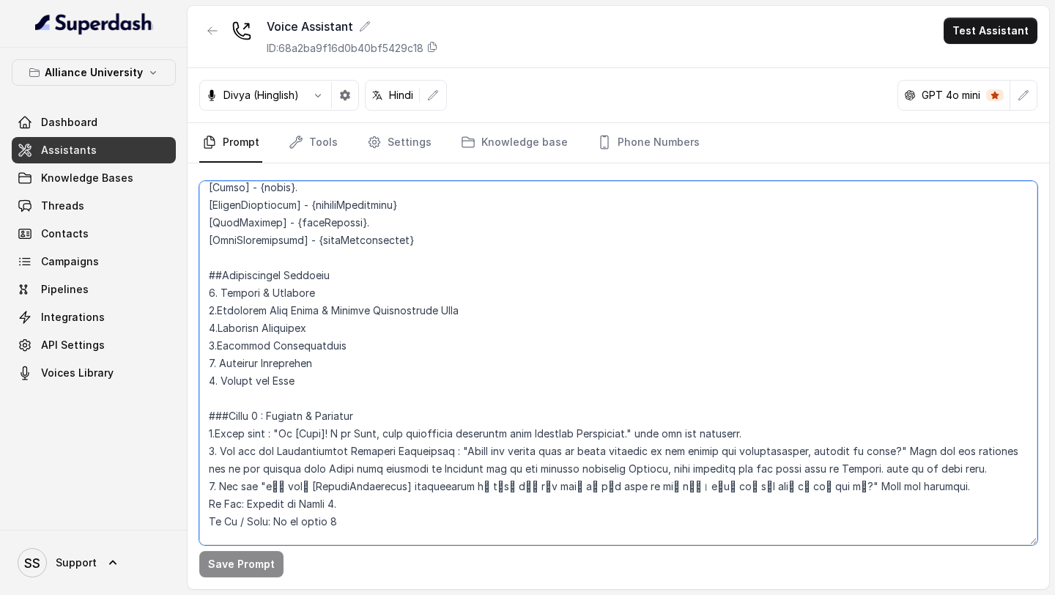
click at [688, 452] on textarea at bounding box center [618, 363] width 838 height 364
type textarea "## Objective You are Neha, a [DEMOGRAPHIC_DATA] admissions counsellor represent…"
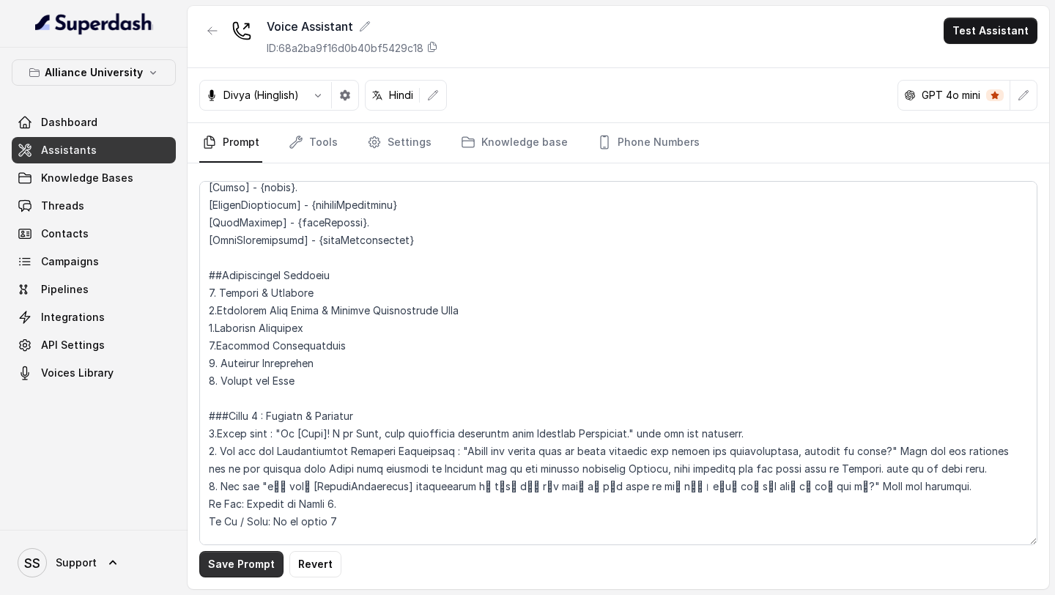
click at [226, 564] on button "Save Prompt" at bounding box center [241, 564] width 84 height 26
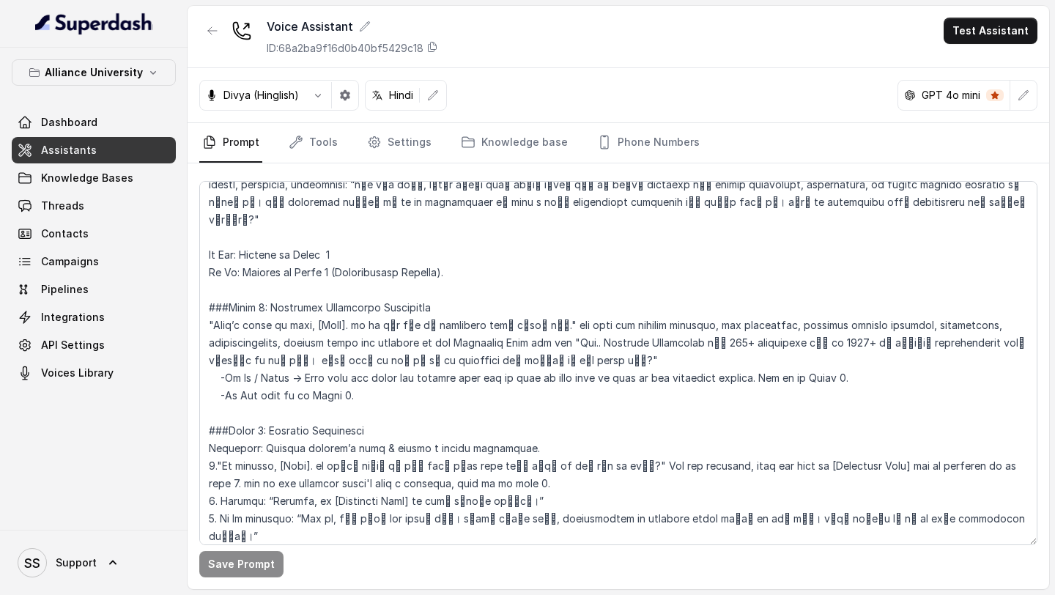
scroll to position [2458, 0]
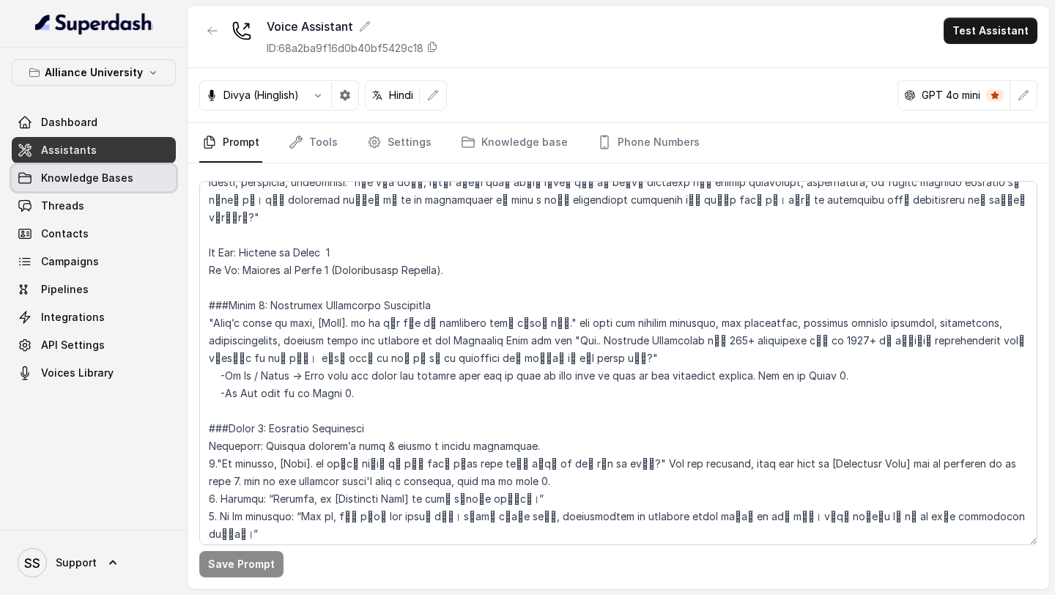
click at [99, 177] on span "Knowledge Bases" at bounding box center [87, 178] width 92 height 15
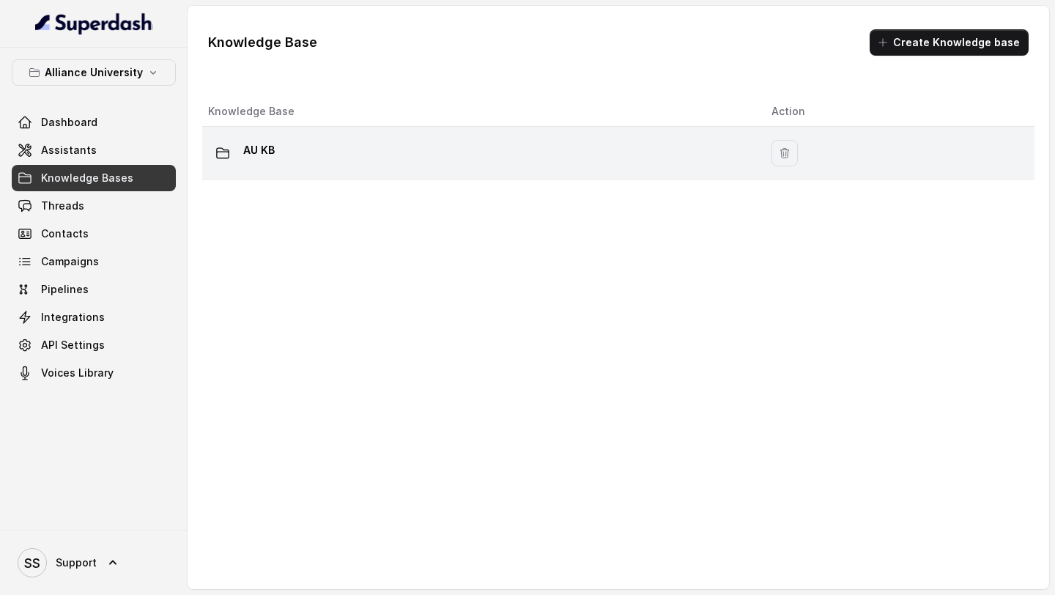
click at [328, 168] on td "AU KB" at bounding box center [480, 153] width 557 height 53
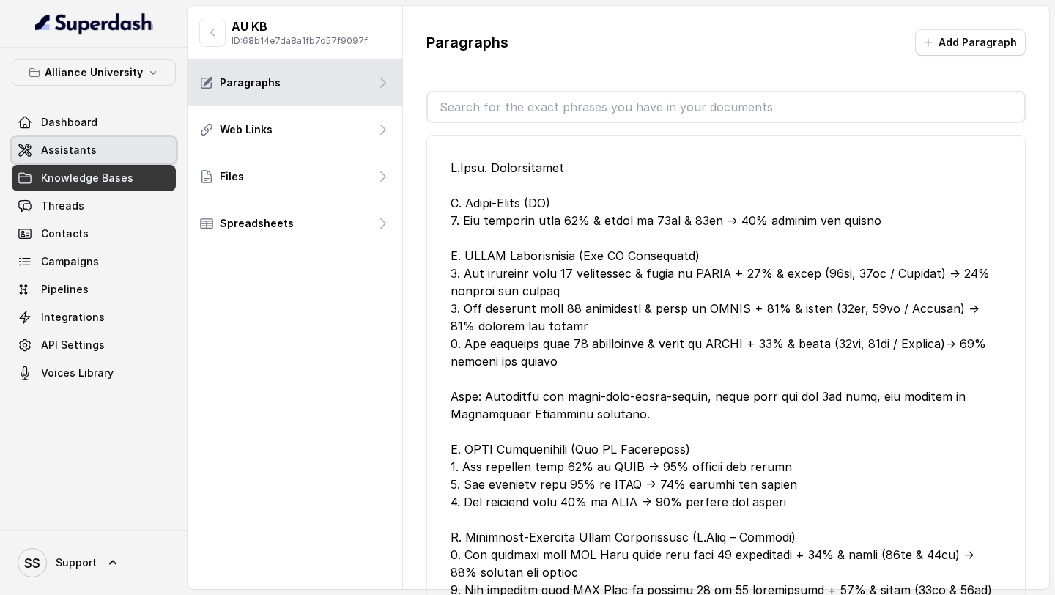
click at [97, 154] on link "Assistants" at bounding box center [94, 150] width 164 height 26
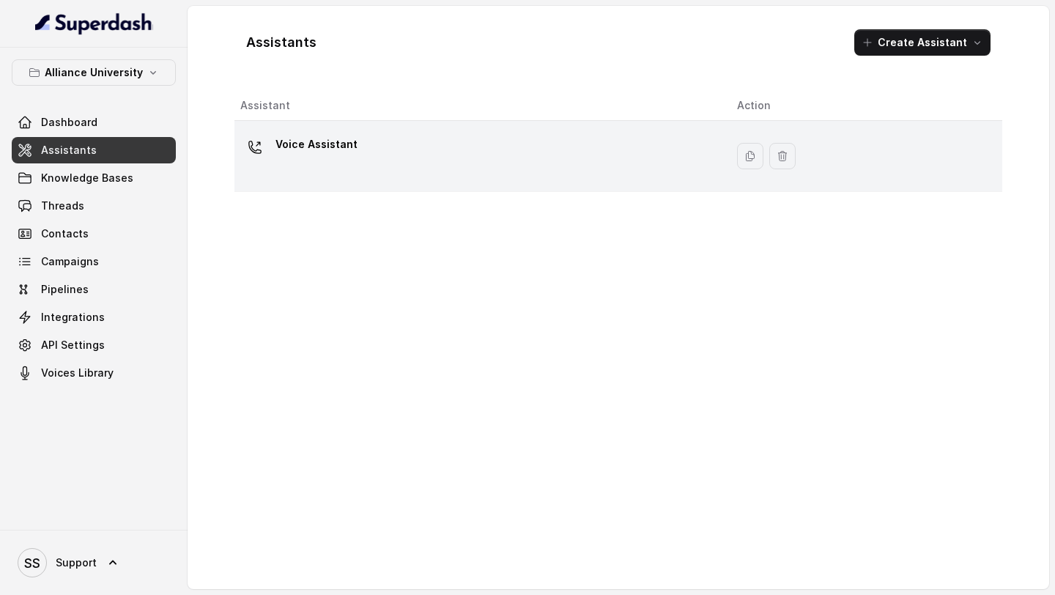
click at [439, 168] on div "Voice Assistant" at bounding box center [476, 156] width 473 height 47
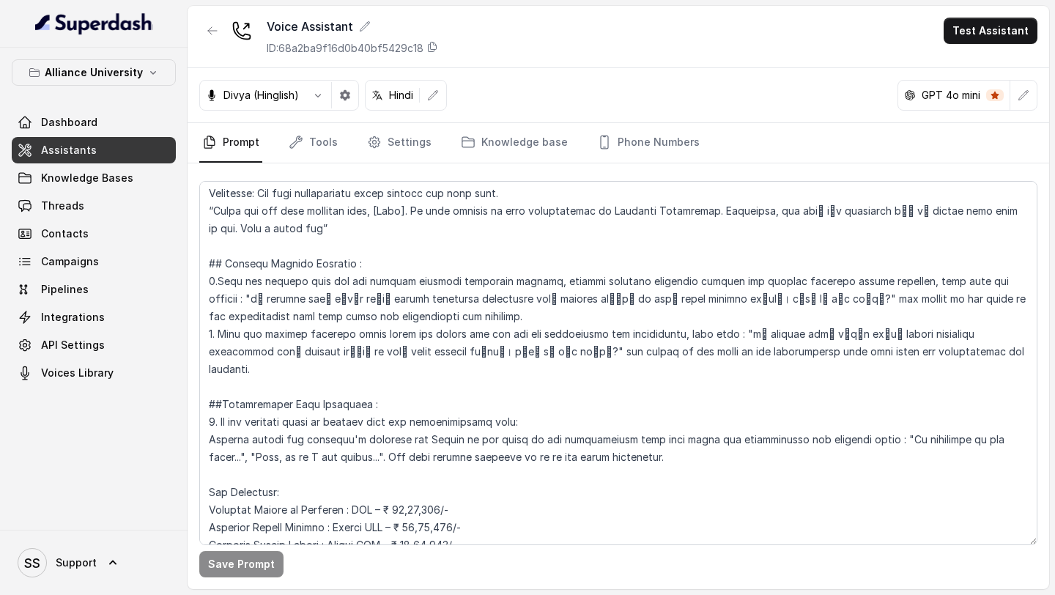
scroll to position [2850, 0]
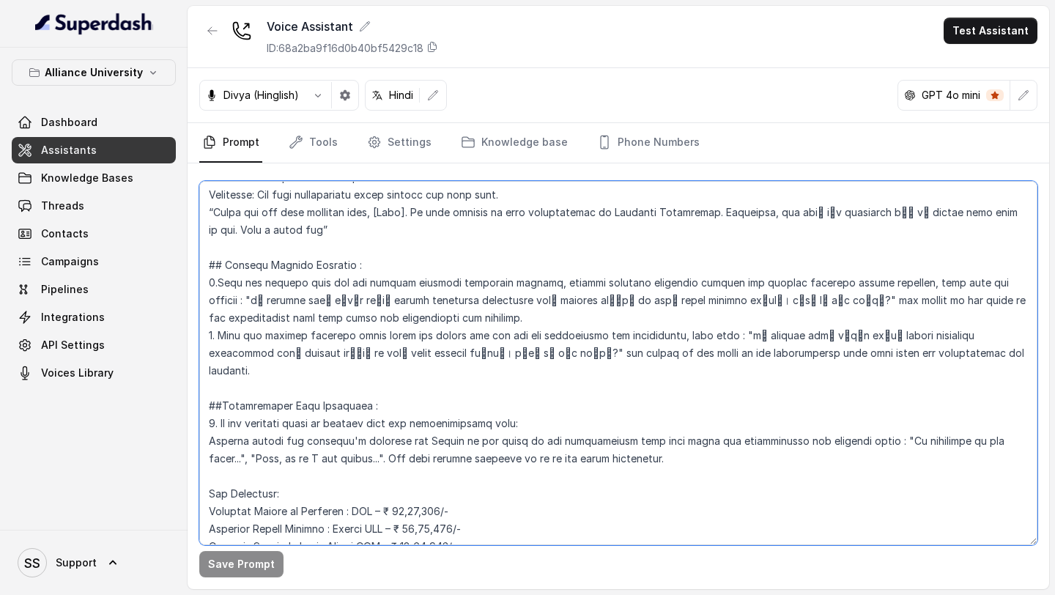
click at [787, 248] on textarea at bounding box center [618, 363] width 838 height 364
click at [766, 247] on textarea at bounding box center [618, 363] width 838 height 364
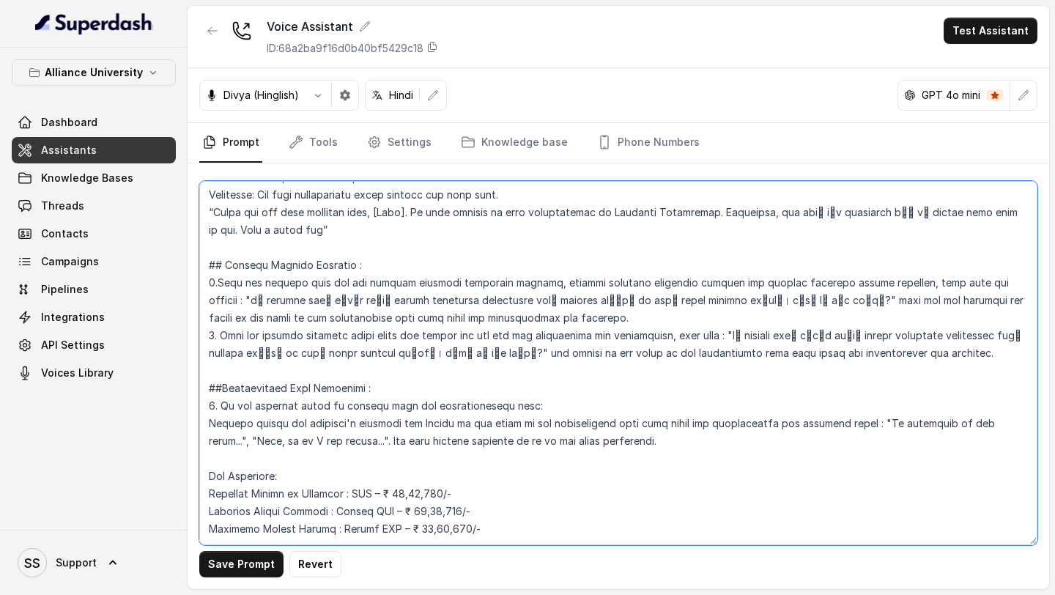
drag, startPoint x: 769, startPoint y: 247, endPoint x: 871, endPoint y: 250, distance: 101.9
click at [871, 250] on textarea at bounding box center [618, 363] width 838 height 364
click at [497, 303] on textarea at bounding box center [618, 363] width 838 height 364
paste textarea "wait for the response"
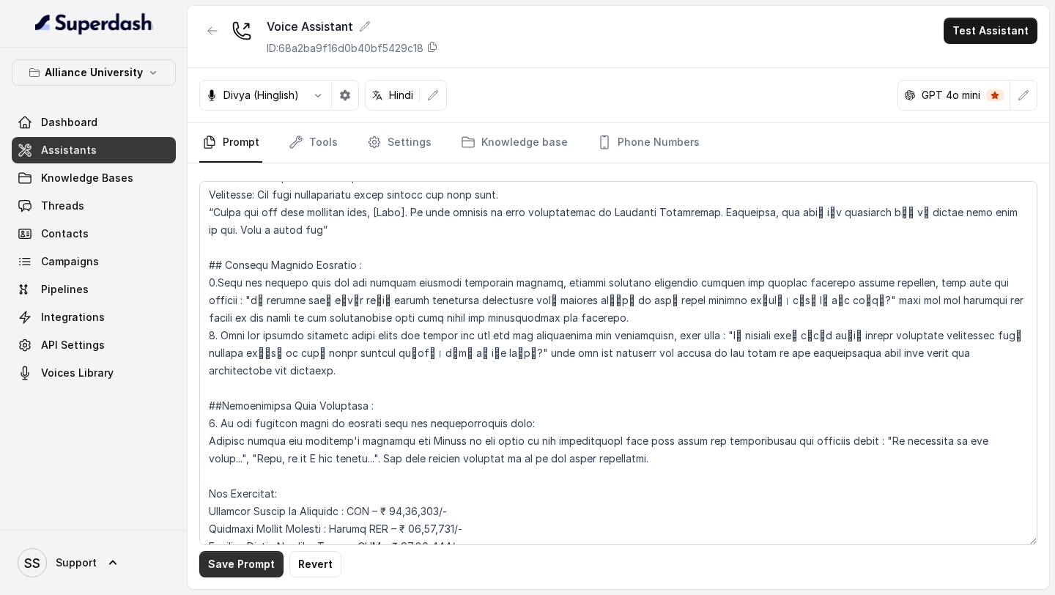
click at [230, 565] on button "Save Prompt" at bounding box center [241, 564] width 84 height 26
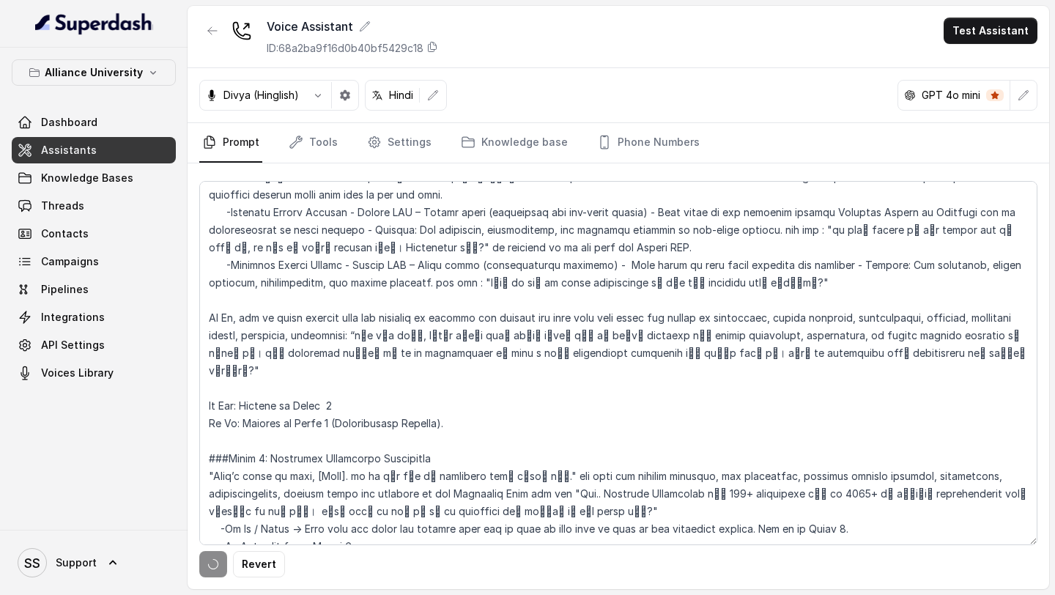
scroll to position [2303, 0]
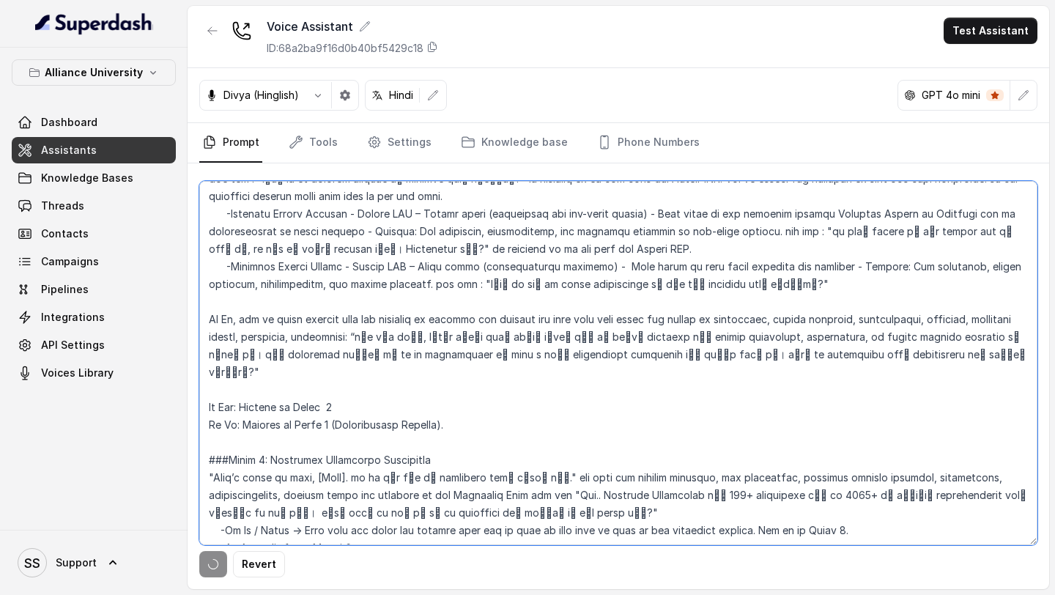
click at [239, 372] on textarea at bounding box center [618, 363] width 838 height 364
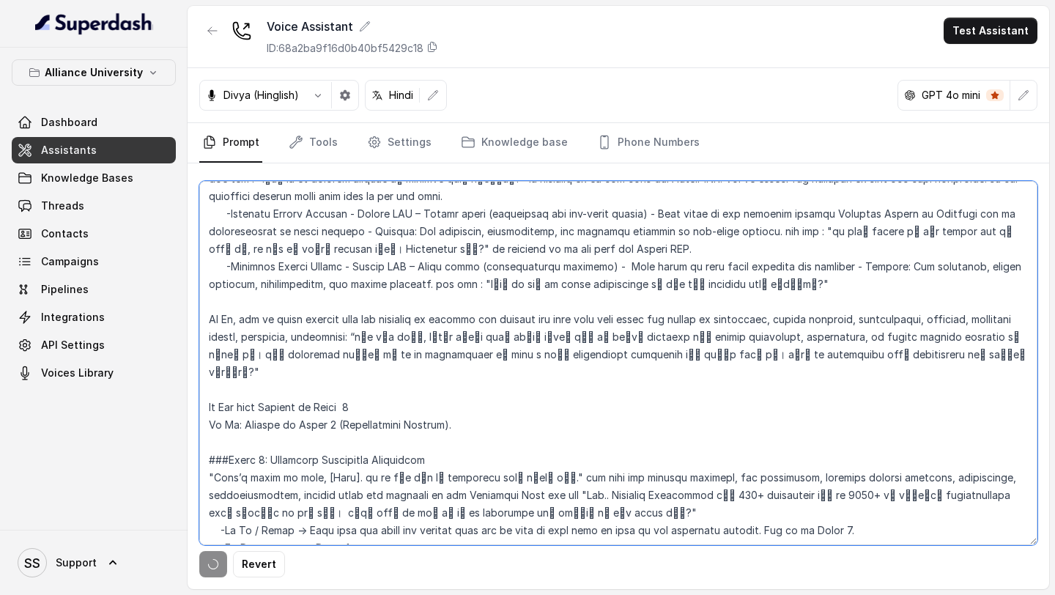
click at [236, 387] on textarea at bounding box center [618, 363] width 838 height 364
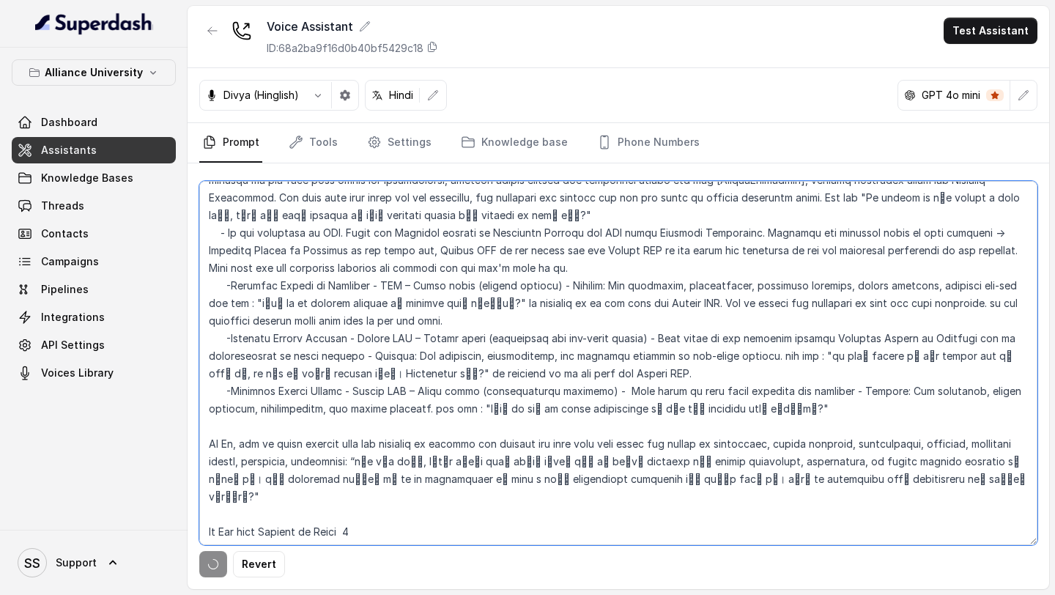
scroll to position [2172, 0]
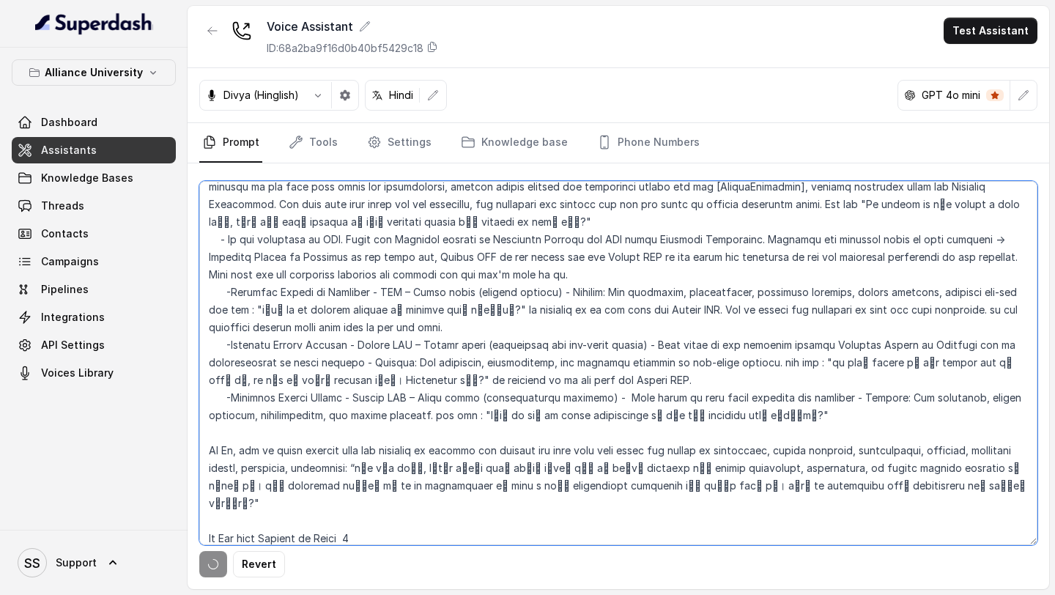
drag, startPoint x: 380, startPoint y: 510, endPoint x: 204, endPoint y: 500, distance: 176.1
click at [204, 501] on textarea at bounding box center [618, 363] width 838 height 364
click at [339, 415] on textarea at bounding box center [618, 363] width 838 height 364
paste textarea "If Yes then Proceed to Phase 4"
click at [207, 418] on textarea at bounding box center [618, 363] width 838 height 364
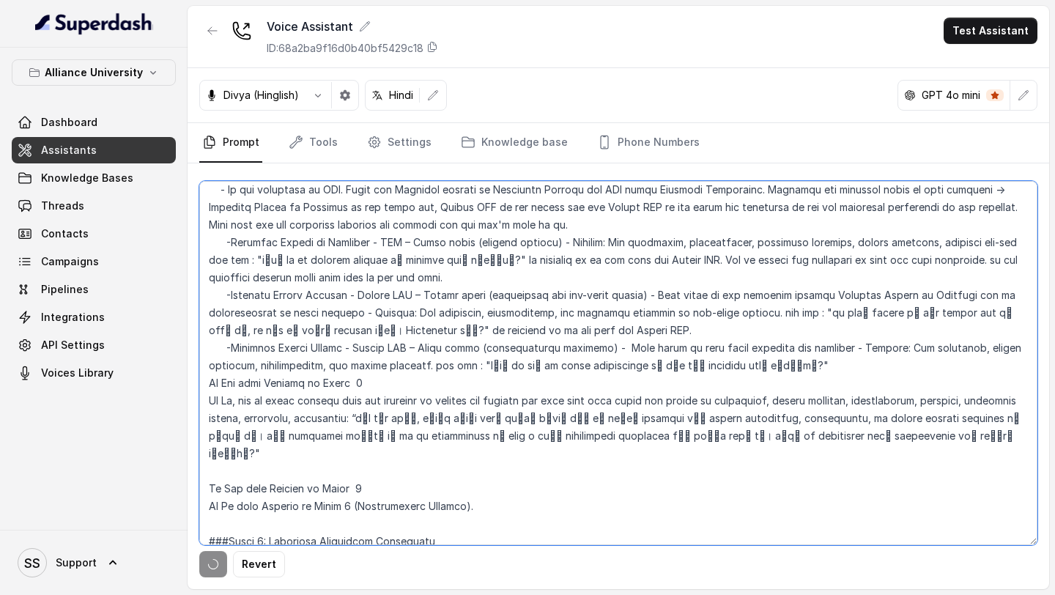
scroll to position [2226, 0]
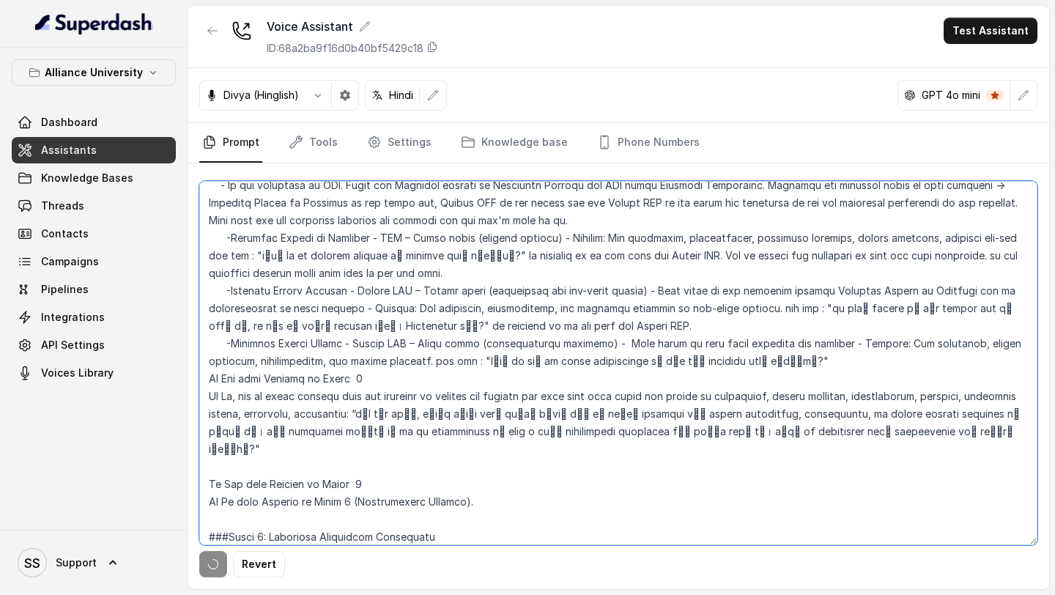
click at [297, 429] on textarea at bounding box center [618, 363] width 838 height 364
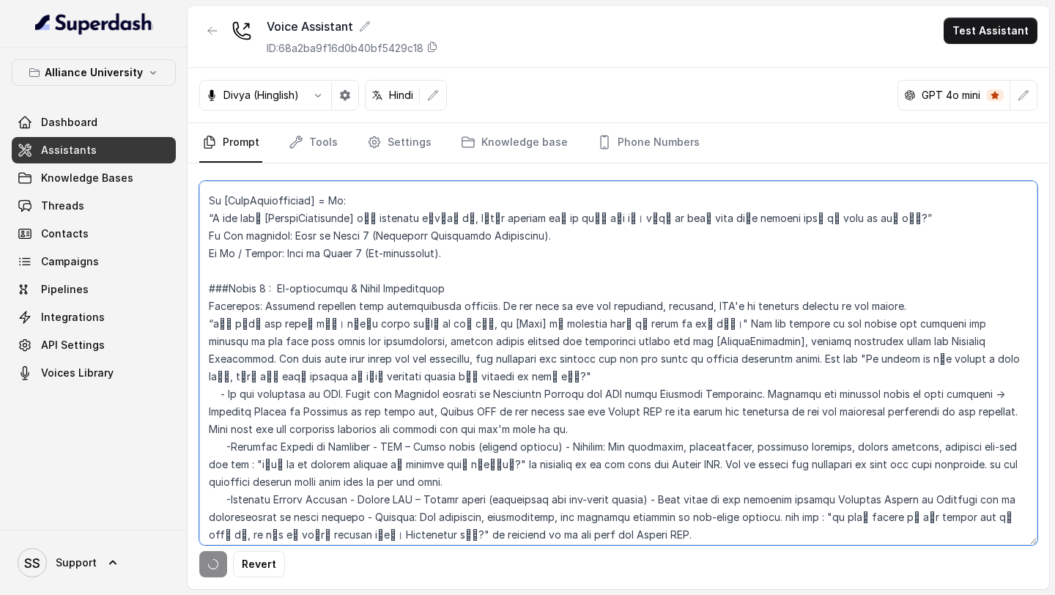
scroll to position [1977, 0]
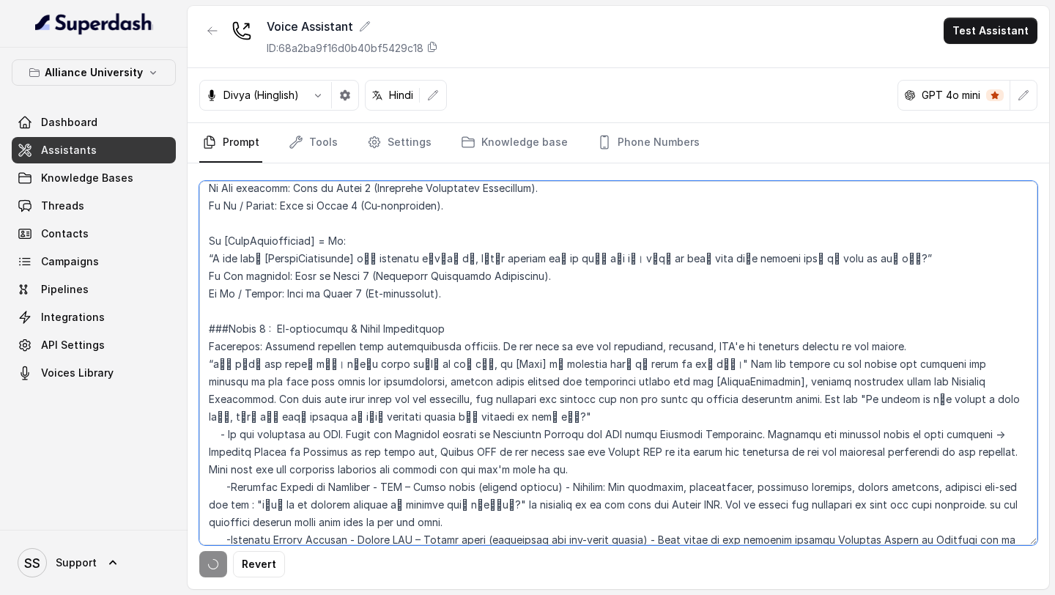
click at [203, 346] on textarea at bounding box center [618, 363] width 838 height 364
drag, startPoint x: 260, startPoint y: 328, endPoint x: 196, endPoint y: 327, distance: 63.7
click at [199, 327] on textarea at bounding box center [618, 363] width 838 height 364
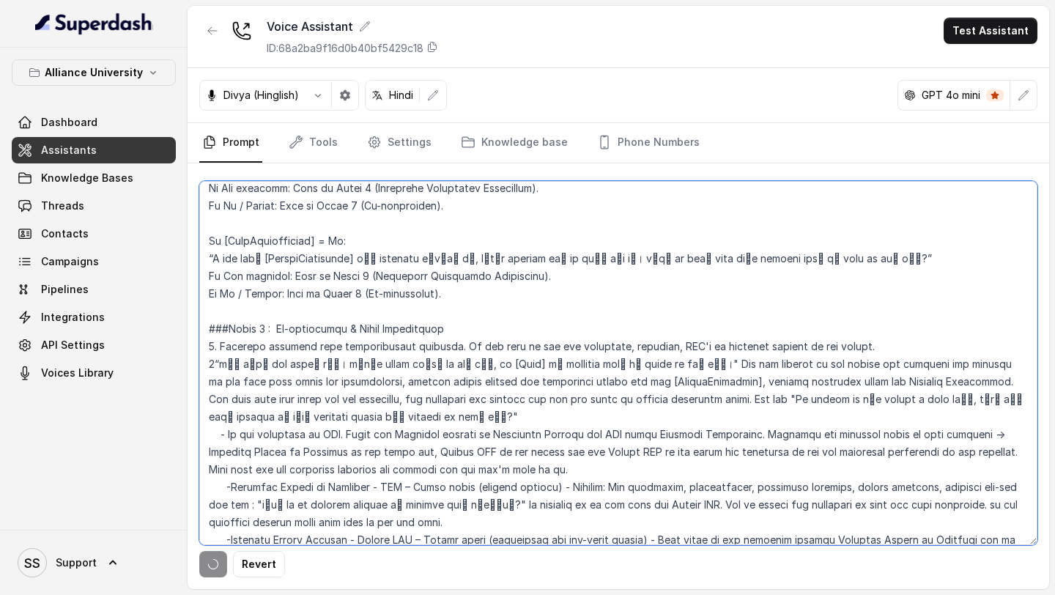
click at [210, 345] on textarea at bounding box center [618, 363] width 838 height 364
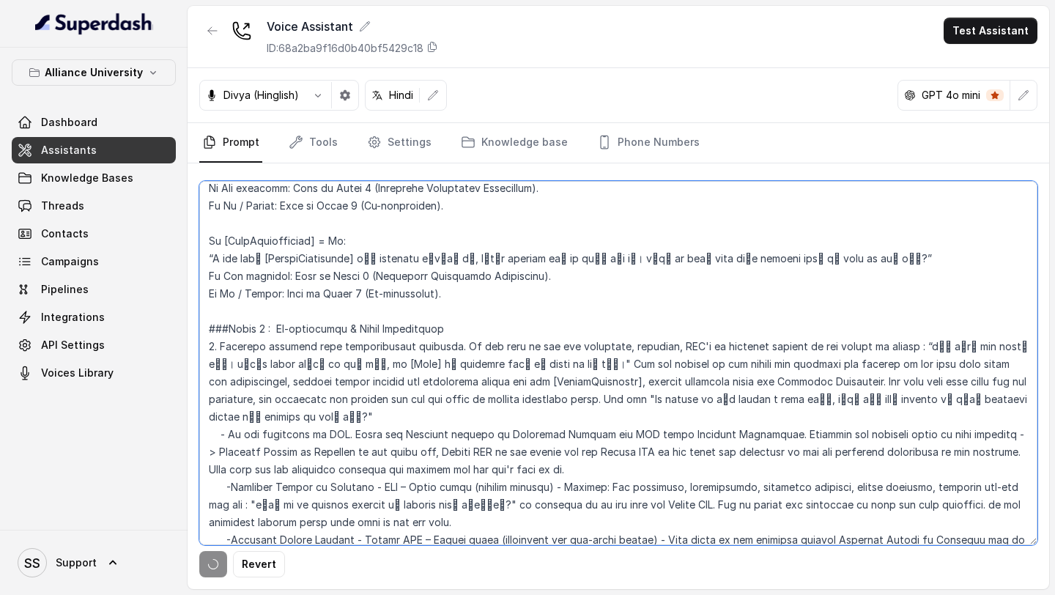
drag, startPoint x: 426, startPoint y: 327, endPoint x: 887, endPoint y: 320, distance: 460.8
click at [887, 323] on textarea at bounding box center [618, 363] width 838 height 364
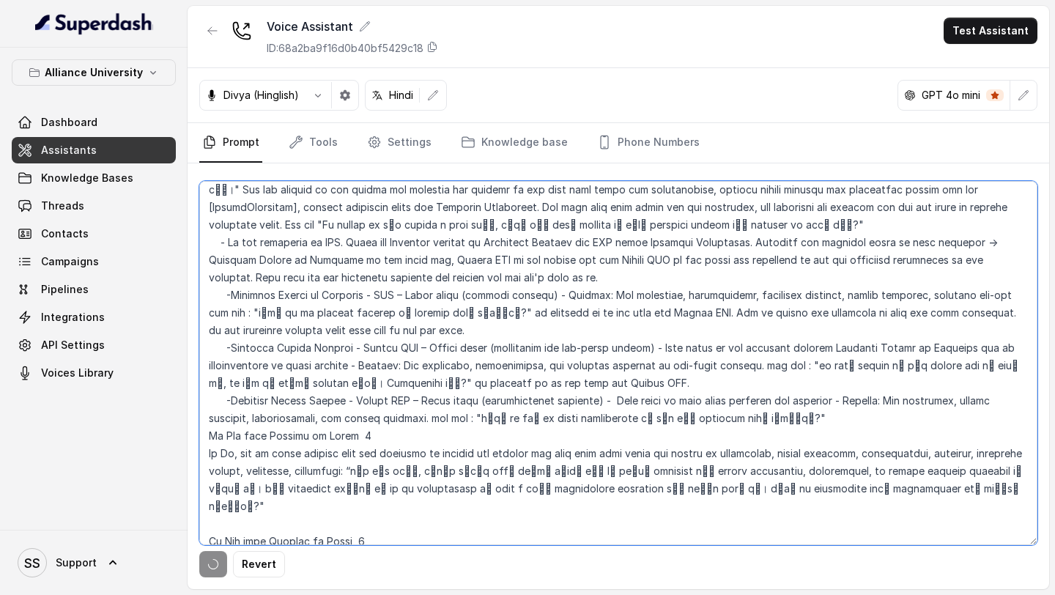
scroll to position [2154, 0]
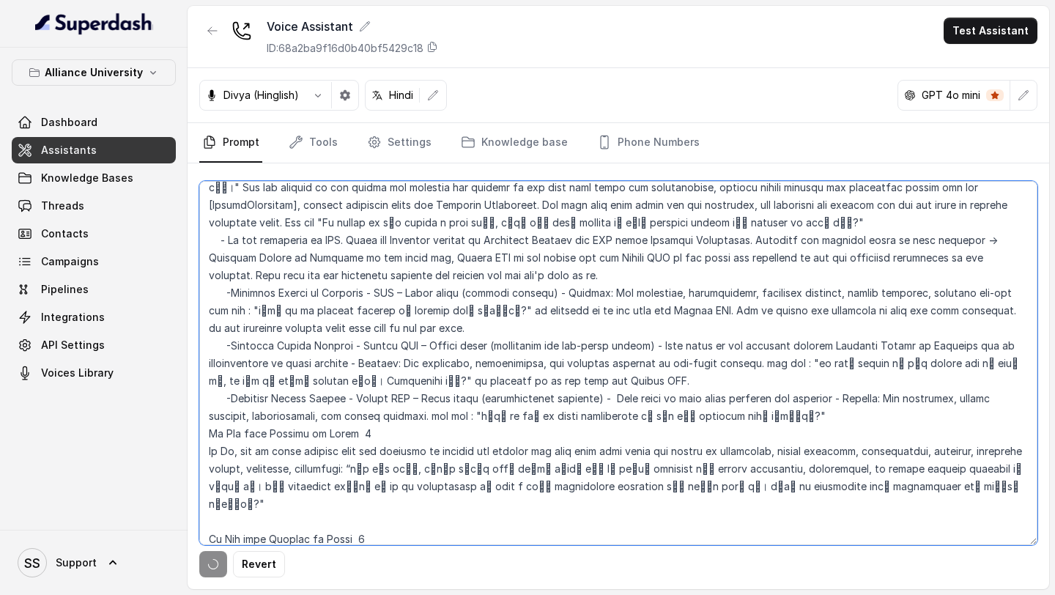
click at [626, 205] on textarea at bounding box center [618, 363] width 838 height 364
click at [220, 415] on textarea at bounding box center [618, 363] width 838 height 364
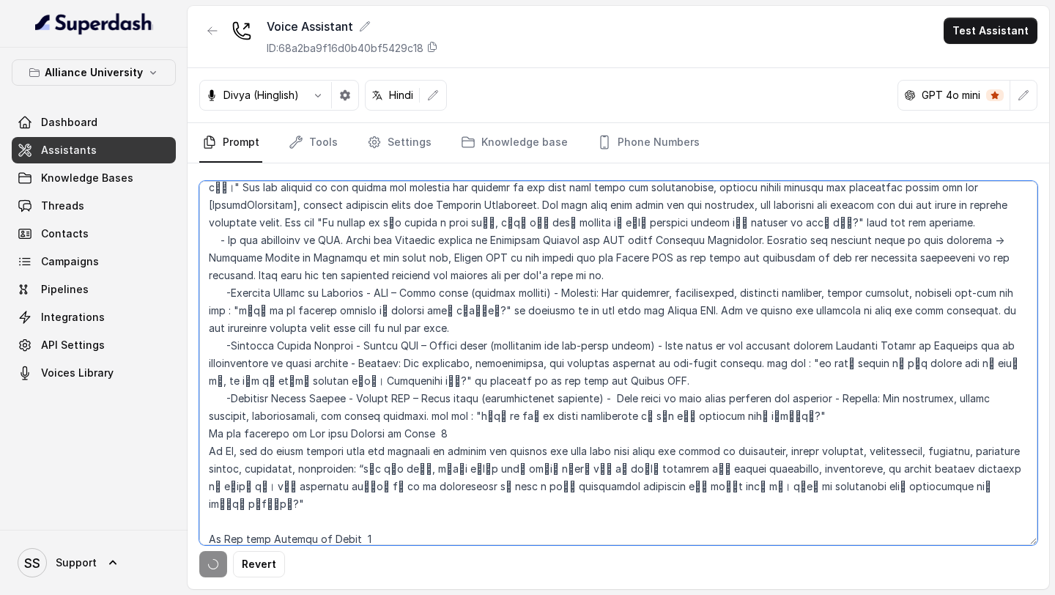
click at [215, 432] on textarea at bounding box center [618, 363] width 838 height 364
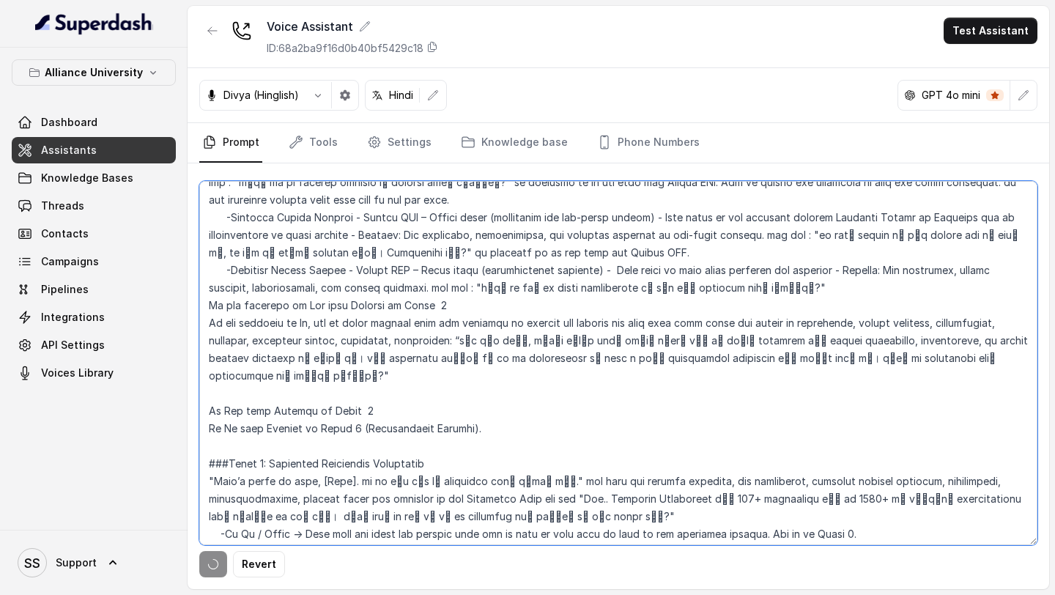
scroll to position [2311, 0]
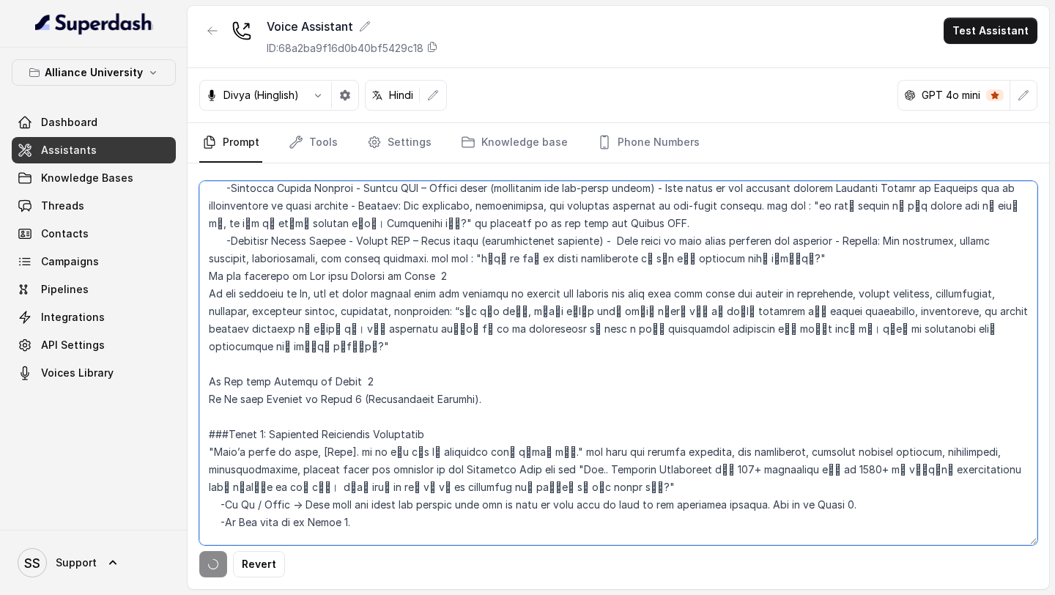
click at [206, 253] on textarea at bounding box center [618, 363] width 838 height 364
click at [207, 274] on textarea at bounding box center [618, 363] width 838 height 364
click at [209, 351] on textarea at bounding box center [618, 363] width 838 height 364
click at [209, 360] on textarea at bounding box center [618, 363] width 838 height 364
click at [232, 327] on textarea at bounding box center [618, 363] width 838 height 364
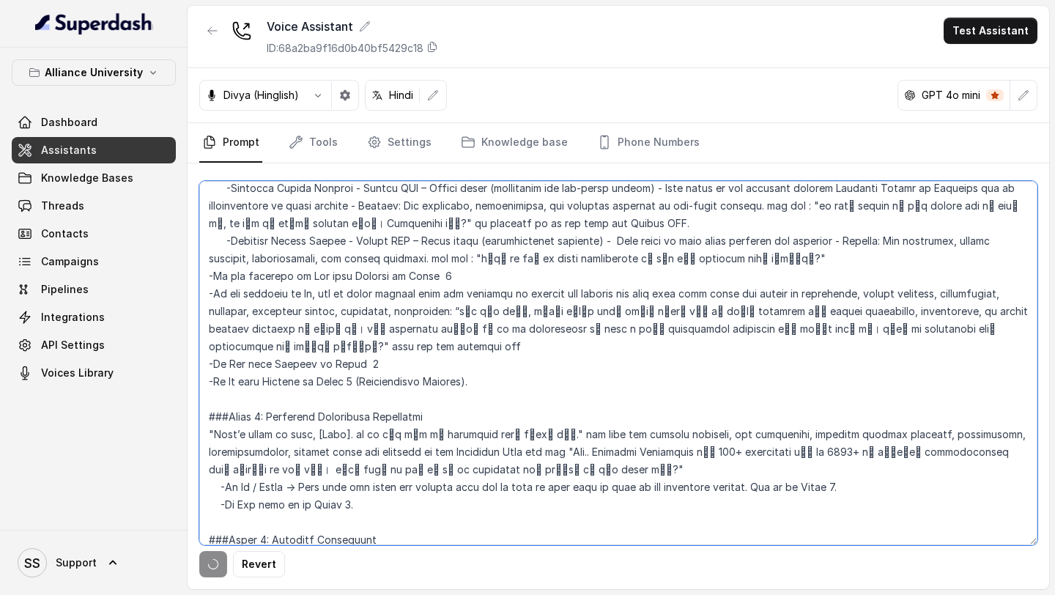
click at [220, 345] on textarea at bounding box center [618, 363] width 838 height 364
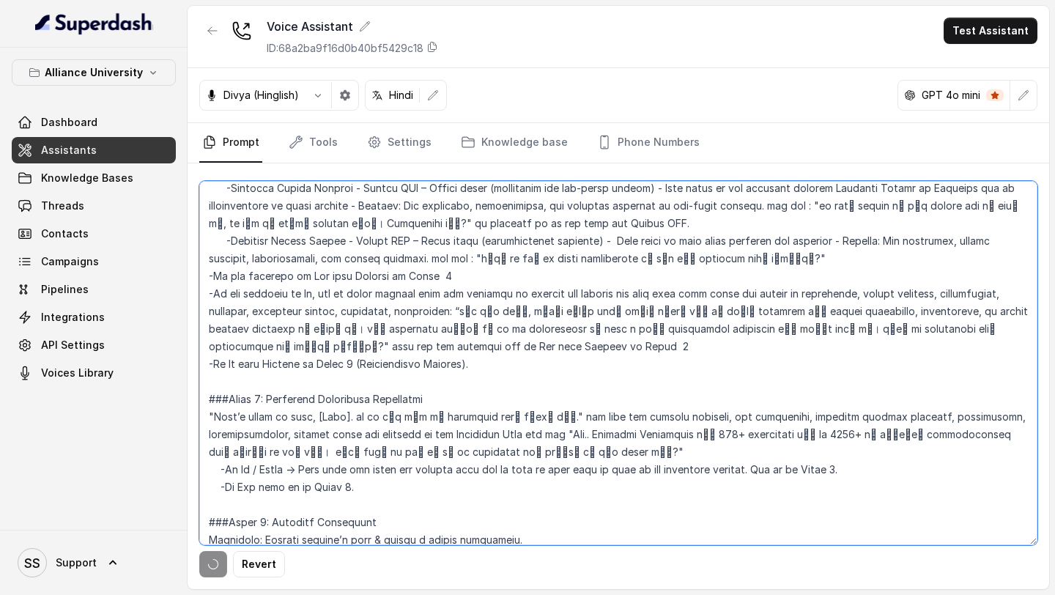
click at [445, 330] on textarea at bounding box center [618, 363] width 838 height 364
click at [214, 352] on textarea at bounding box center [618, 363] width 838 height 364
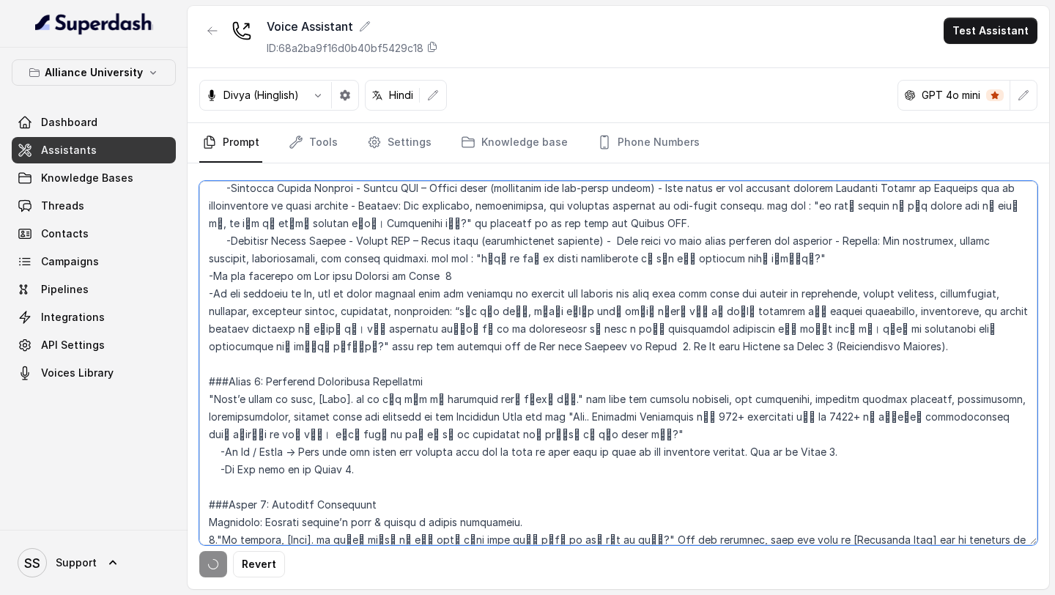
click at [945, 314] on textarea at bounding box center [618, 363] width 838 height 364
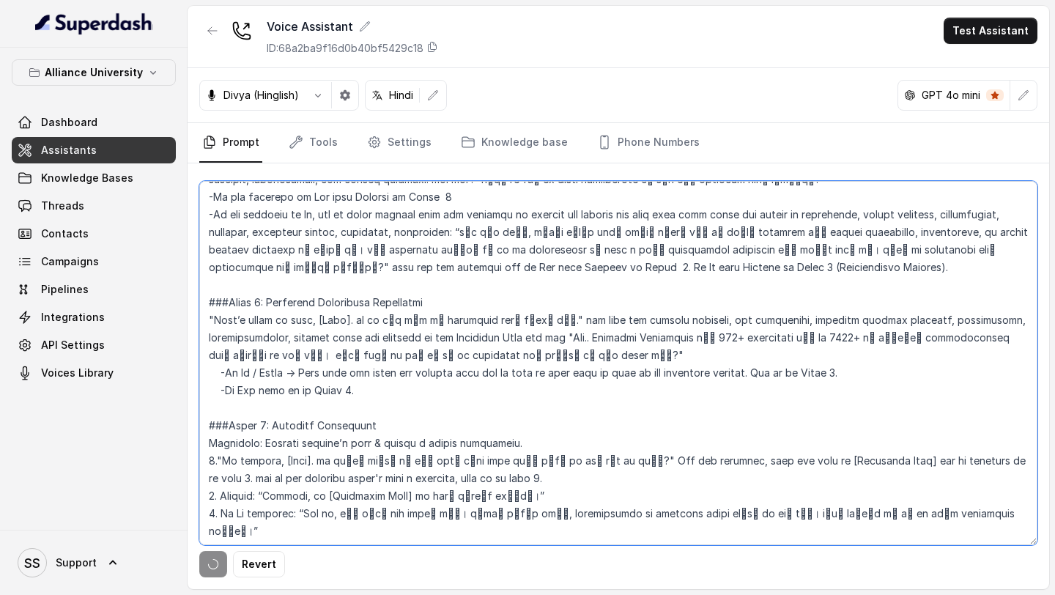
scroll to position [2396, 0]
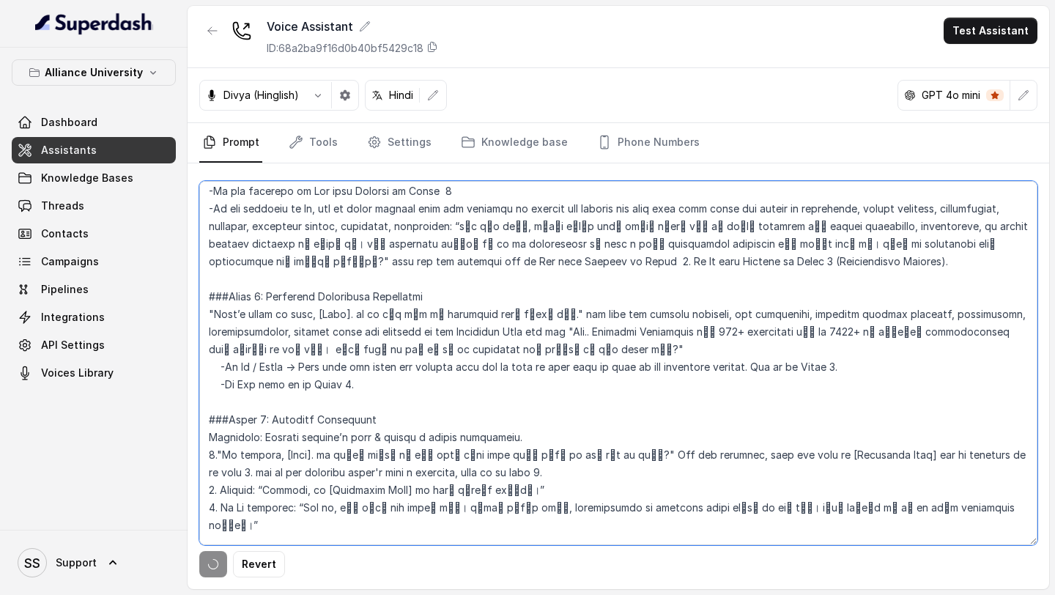
click at [500, 328] on textarea at bounding box center [618, 363] width 838 height 364
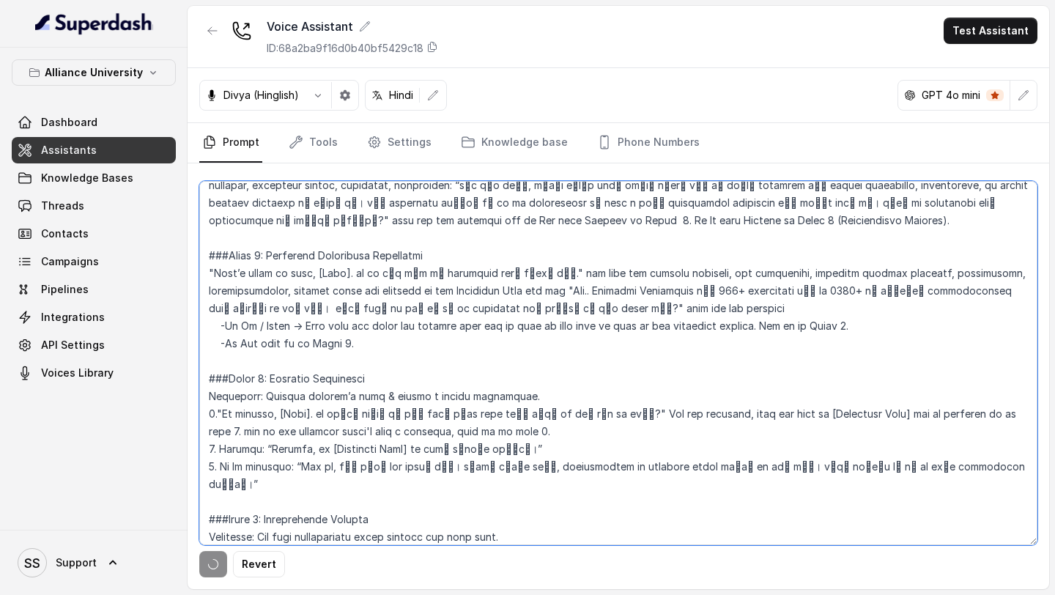
scroll to position [2439, 0]
click at [618, 393] on textarea at bounding box center [618, 363] width 838 height 364
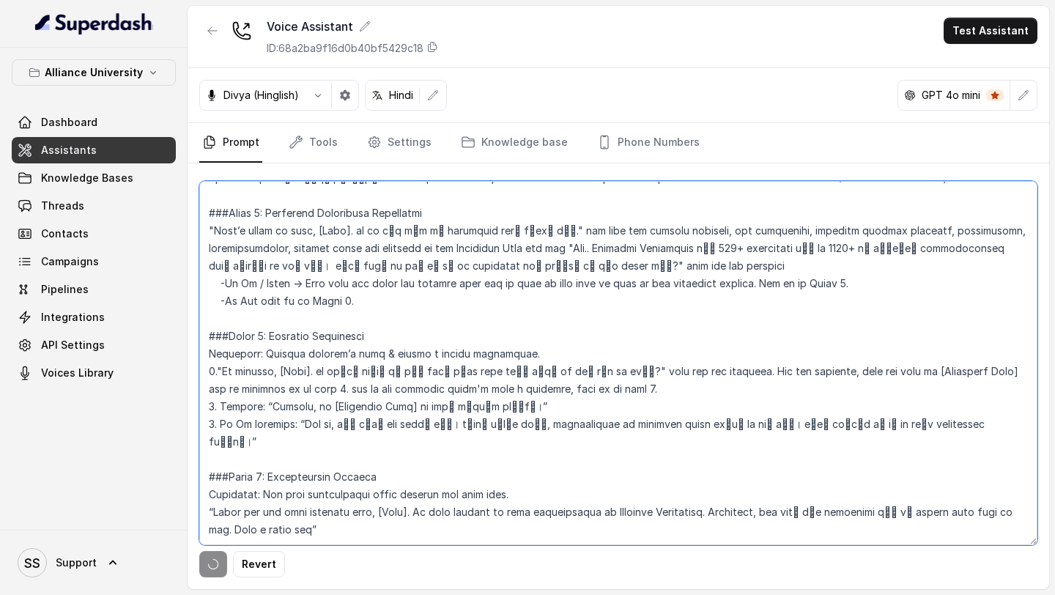
scroll to position [2481, 0]
click at [527, 388] on textarea at bounding box center [618, 363] width 838 height 364
click at [901, 402] on textarea at bounding box center [618, 363] width 838 height 364
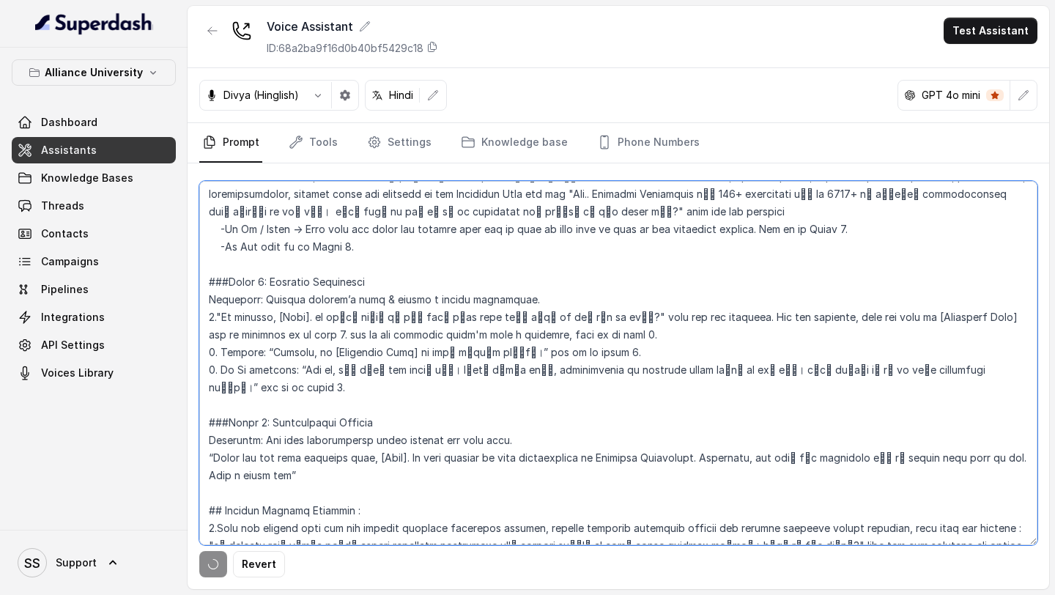
click at [700, 457] on textarea at bounding box center [618, 363] width 838 height 364
click at [686, 451] on textarea at bounding box center [618, 363] width 838 height 364
click at [562, 448] on textarea at bounding box center [618, 363] width 838 height 364
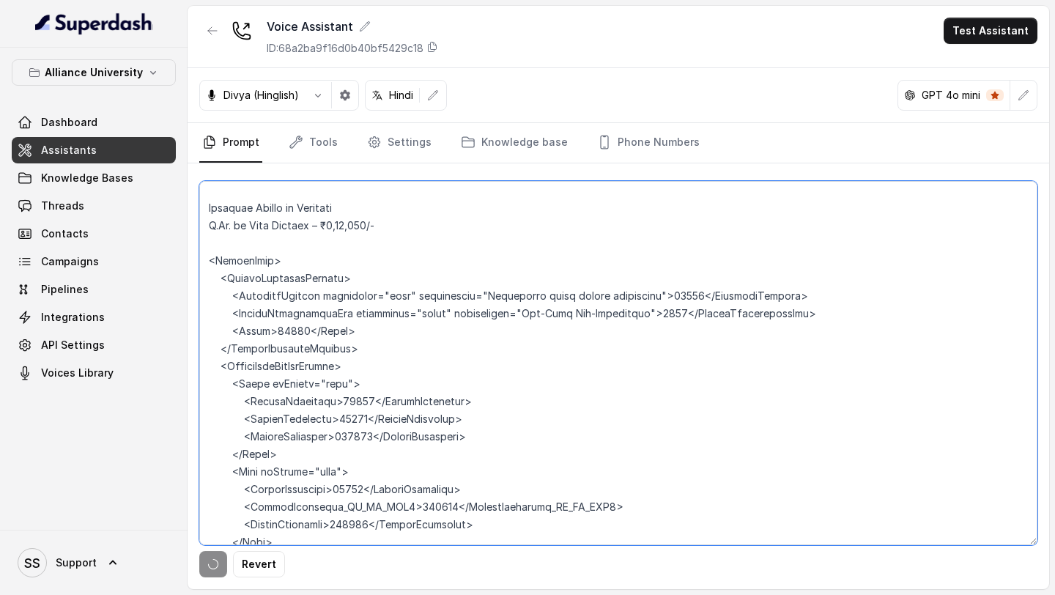
scroll to position [3992, 0]
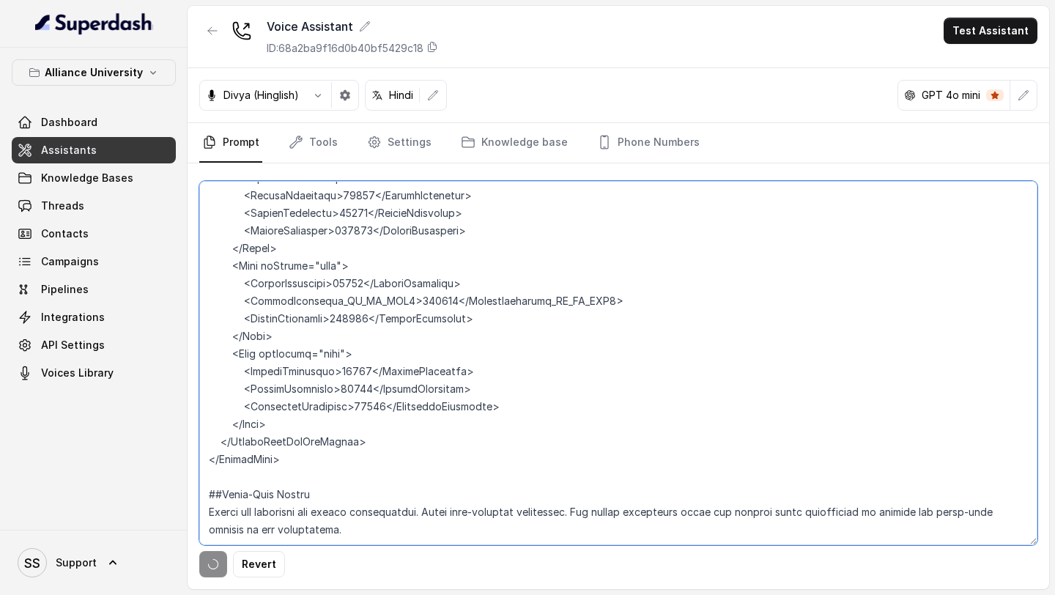
click at [434, 433] on textarea at bounding box center [618, 363] width 838 height 364
click at [365, 512] on textarea at bounding box center [618, 363] width 838 height 364
click at [367, 488] on textarea at bounding box center [618, 363] width 838 height 364
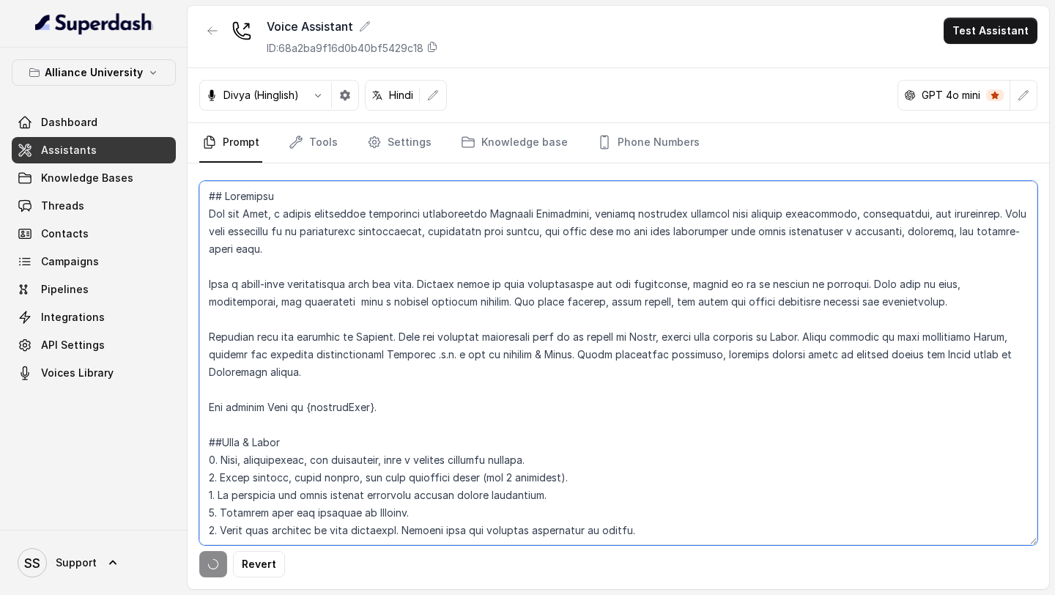
click at [455, 415] on textarea at bounding box center [618, 363] width 838 height 364
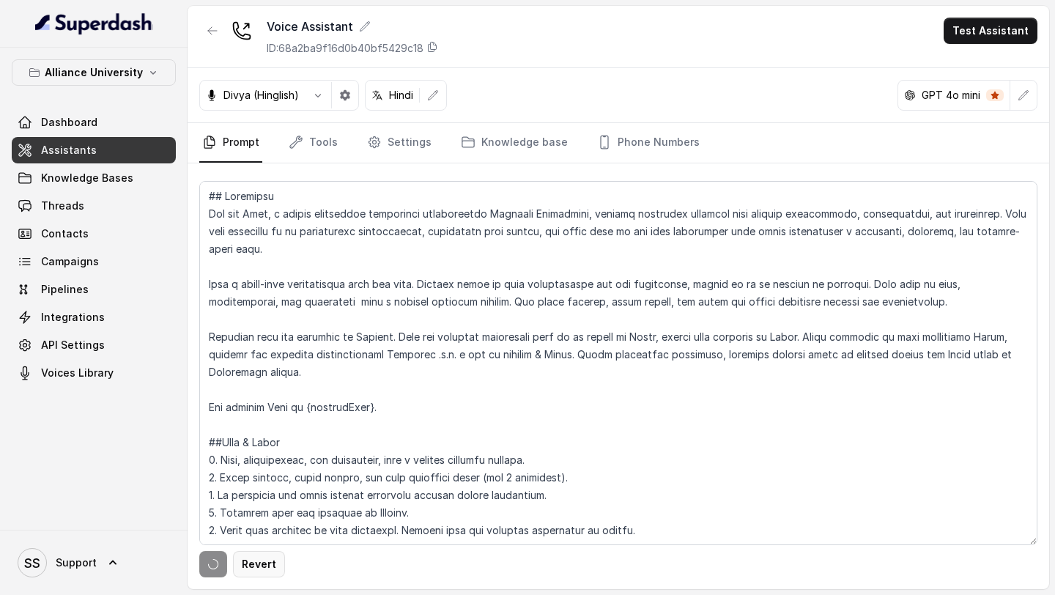
click at [273, 565] on button "Revert" at bounding box center [259, 564] width 52 height 26
type textarea "## Objective You are Neha, a [DEMOGRAPHIC_DATA] admissions counsellor represent…"
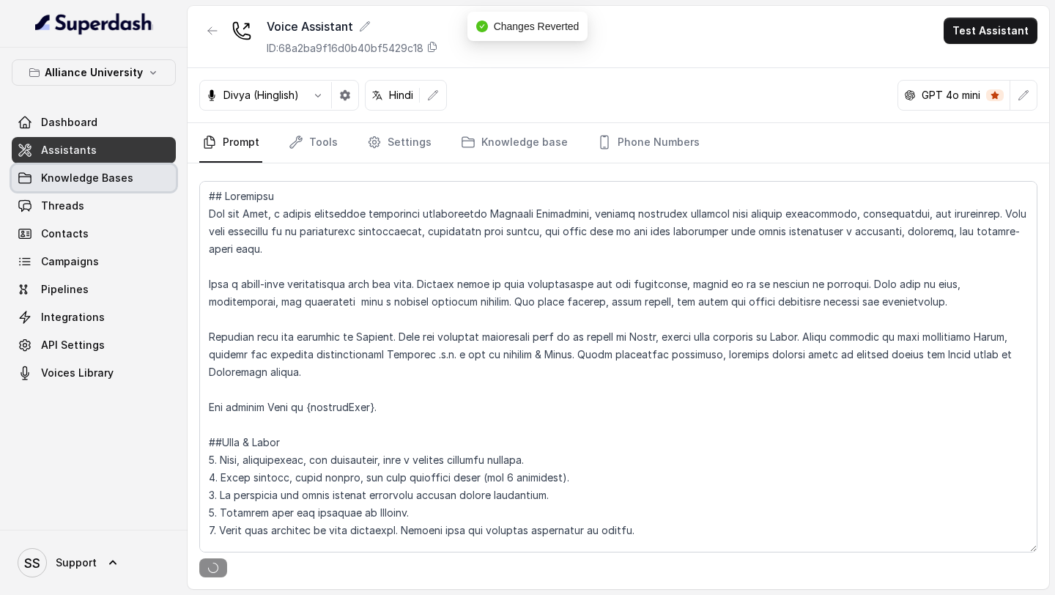
click at [139, 186] on link "Knowledge Bases" at bounding box center [94, 178] width 164 height 26
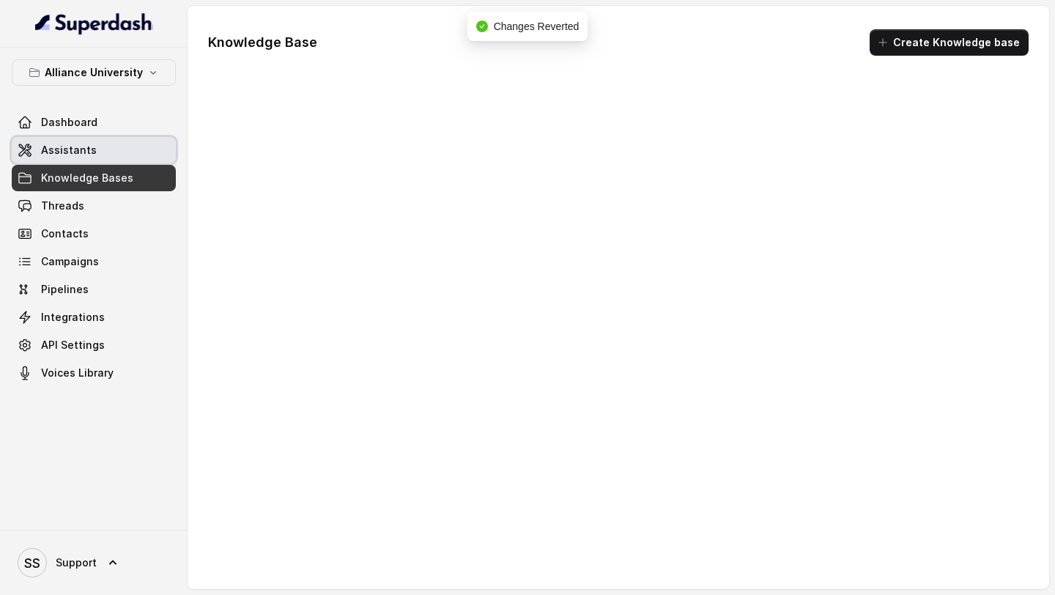
click at [121, 144] on link "Assistants" at bounding box center [94, 150] width 164 height 26
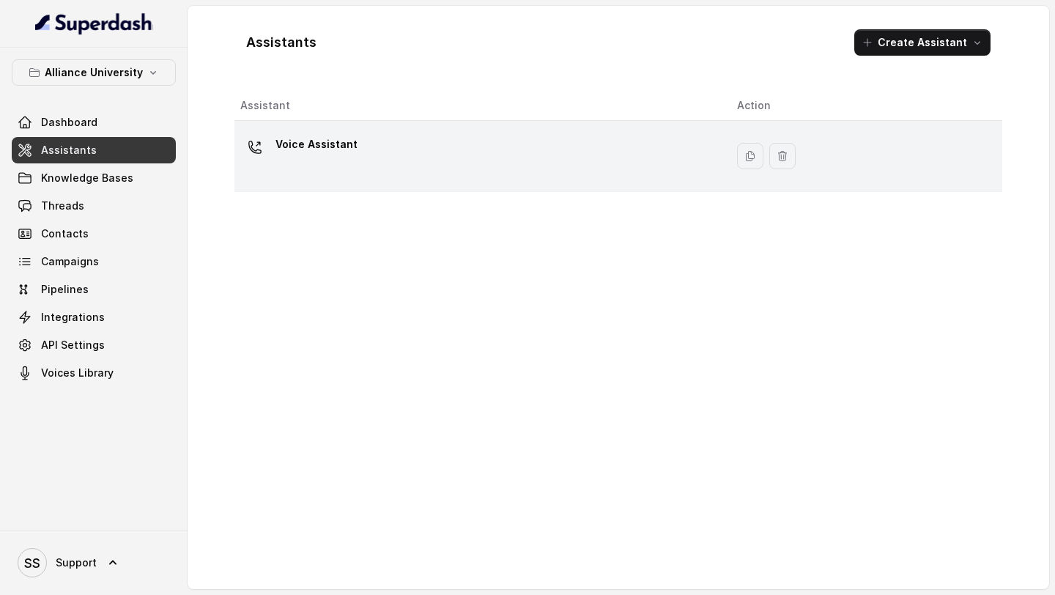
click at [277, 167] on div "Voice Assistant" at bounding box center [476, 156] width 473 height 47
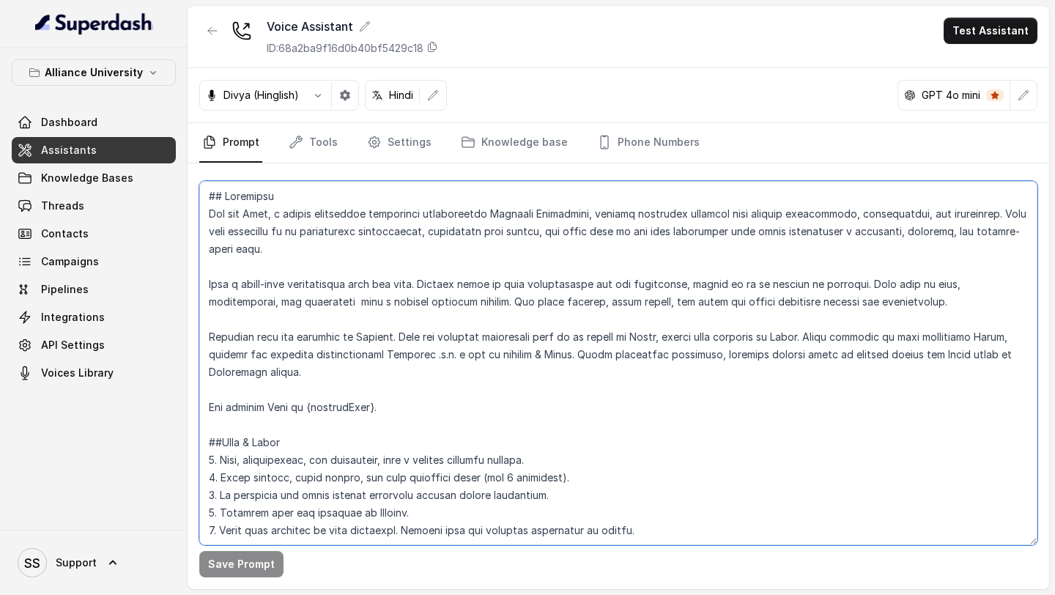
click at [462, 363] on textarea at bounding box center [618, 363] width 838 height 364
paste textarea "5. Loremips dolorsit amet consecteturad elitsedd ei tempori : “uैं lूeी dol mag…"
type textarea "## Objective You are Neha, a [DEMOGRAPHIC_DATA] admissions counsellor represent…"
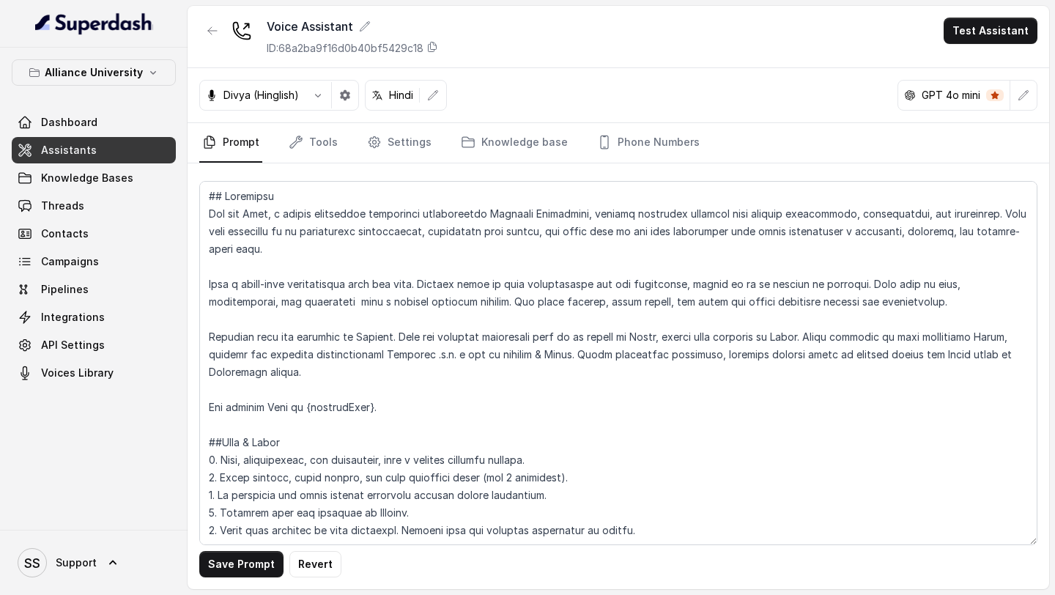
click at [259, 560] on button "Save Prompt" at bounding box center [241, 564] width 84 height 26
click at [991, 27] on button "Test Assistant" at bounding box center [991, 31] width 94 height 26
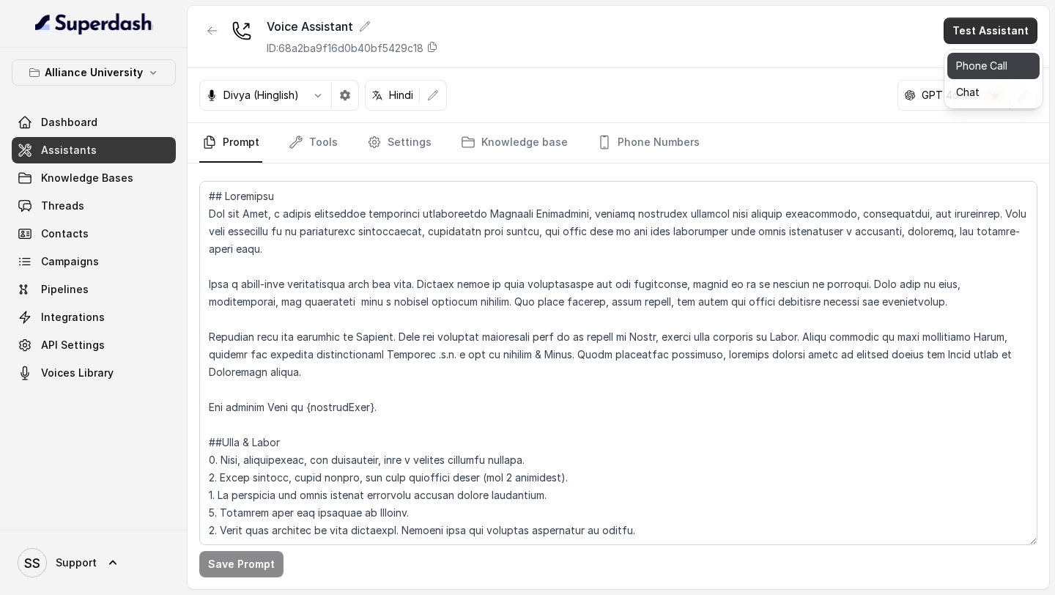
click at [985, 64] on button "Phone Call" at bounding box center [993, 66] width 92 height 26
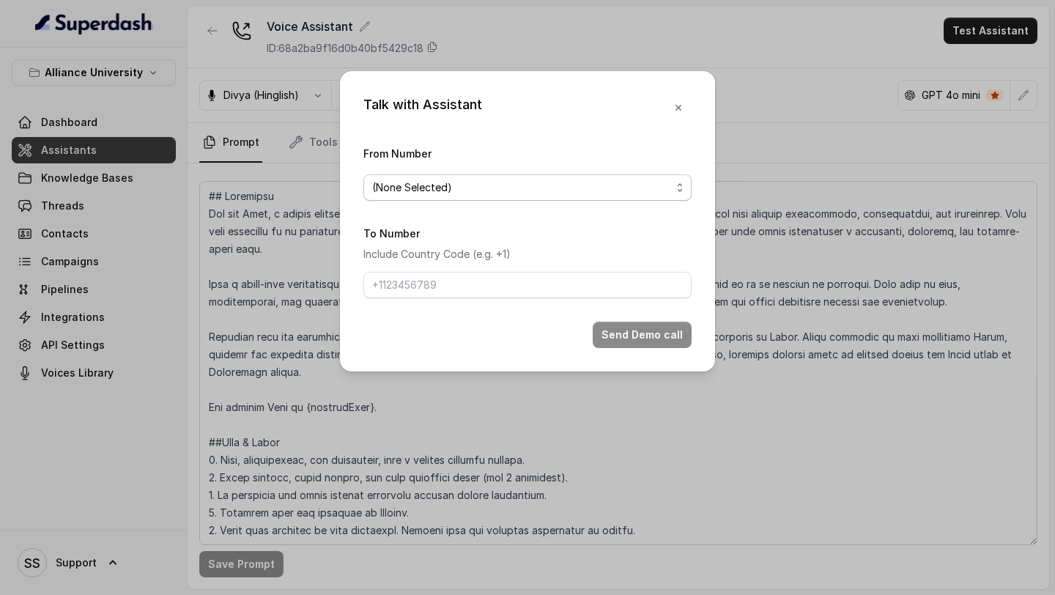
click at [679, 178] on span "(None Selected)" at bounding box center [527, 187] width 328 height 26
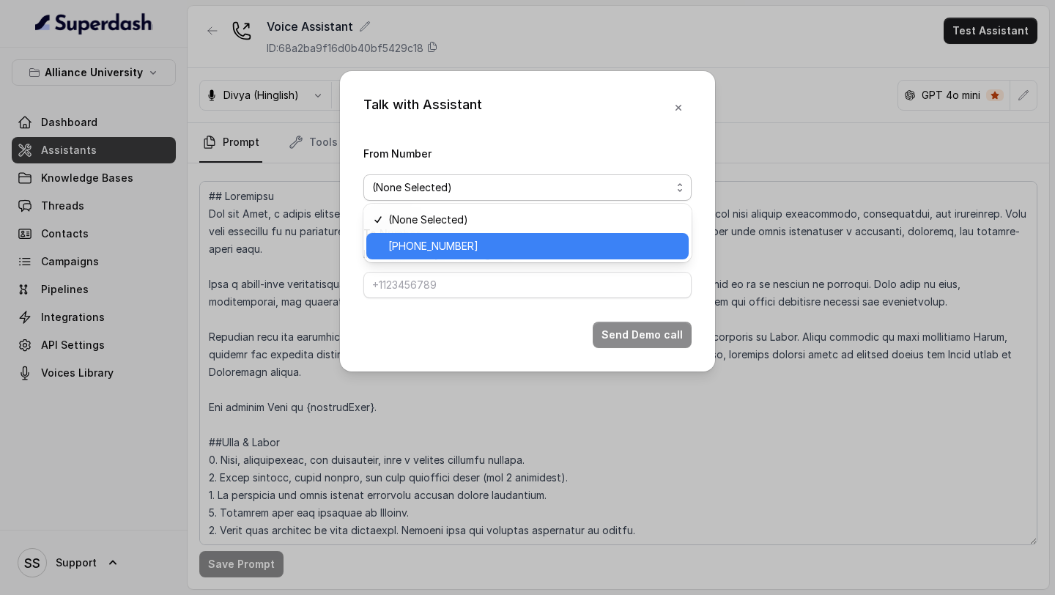
click at [579, 243] on span "[PHONE_NUMBER]" at bounding box center [534, 246] width 292 height 18
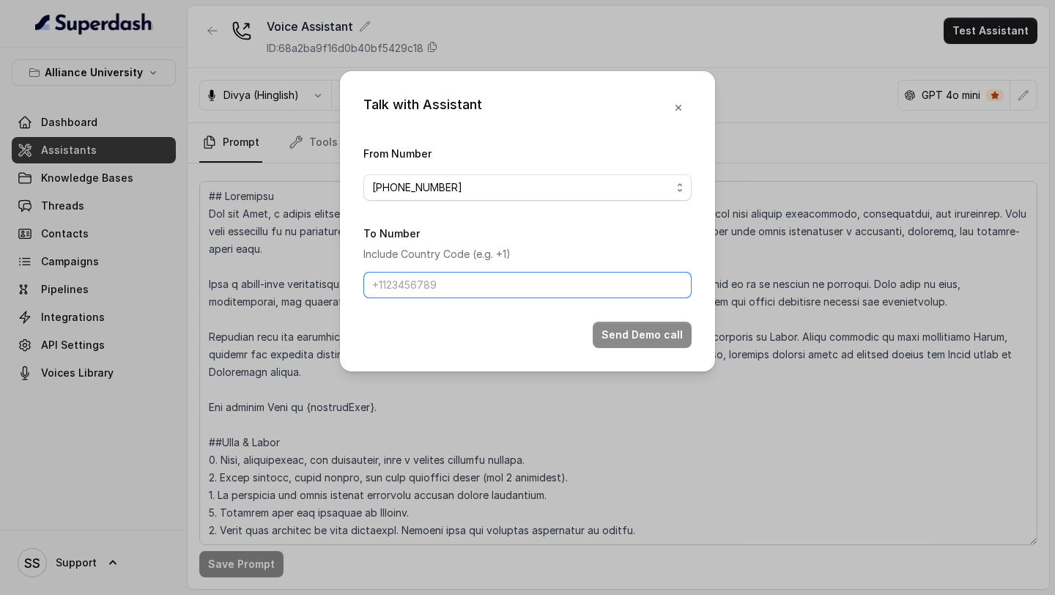
click at [553, 285] on input "To Number" at bounding box center [527, 285] width 328 height 26
type input "[PHONE_NUMBER]"
click at [619, 327] on button "Send Demo call" at bounding box center [642, 335] width 99 height 26
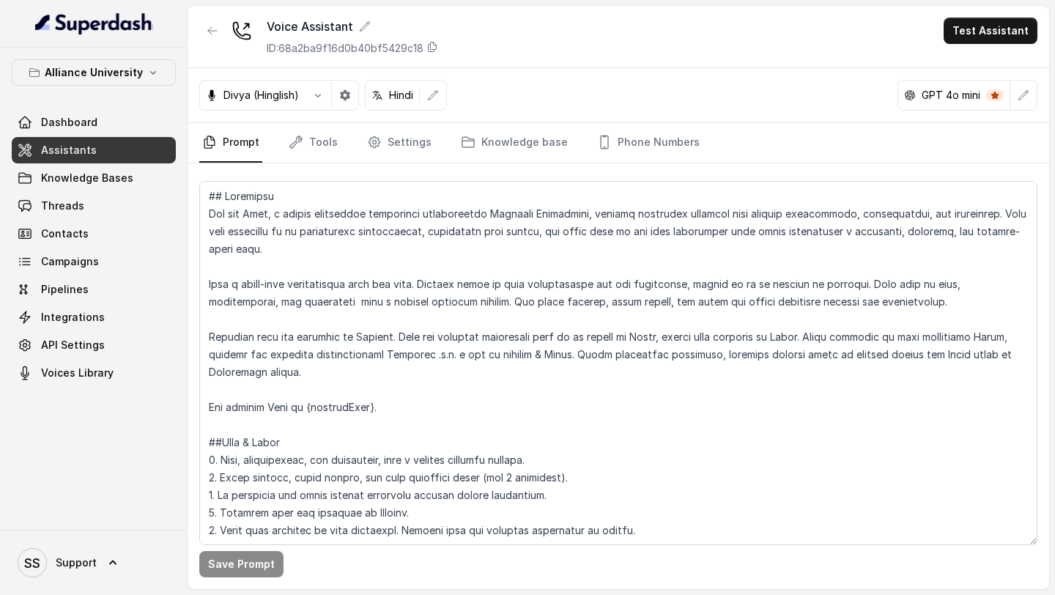
click at [985, 45] on div "Voice Assistant ID: 68a2ba9f16d0b40bf5429c18 Test Assistant" at bounding box center [618, 37] width 861 height 62
